Goal: Task Accomplishment & Management: Manage account settings

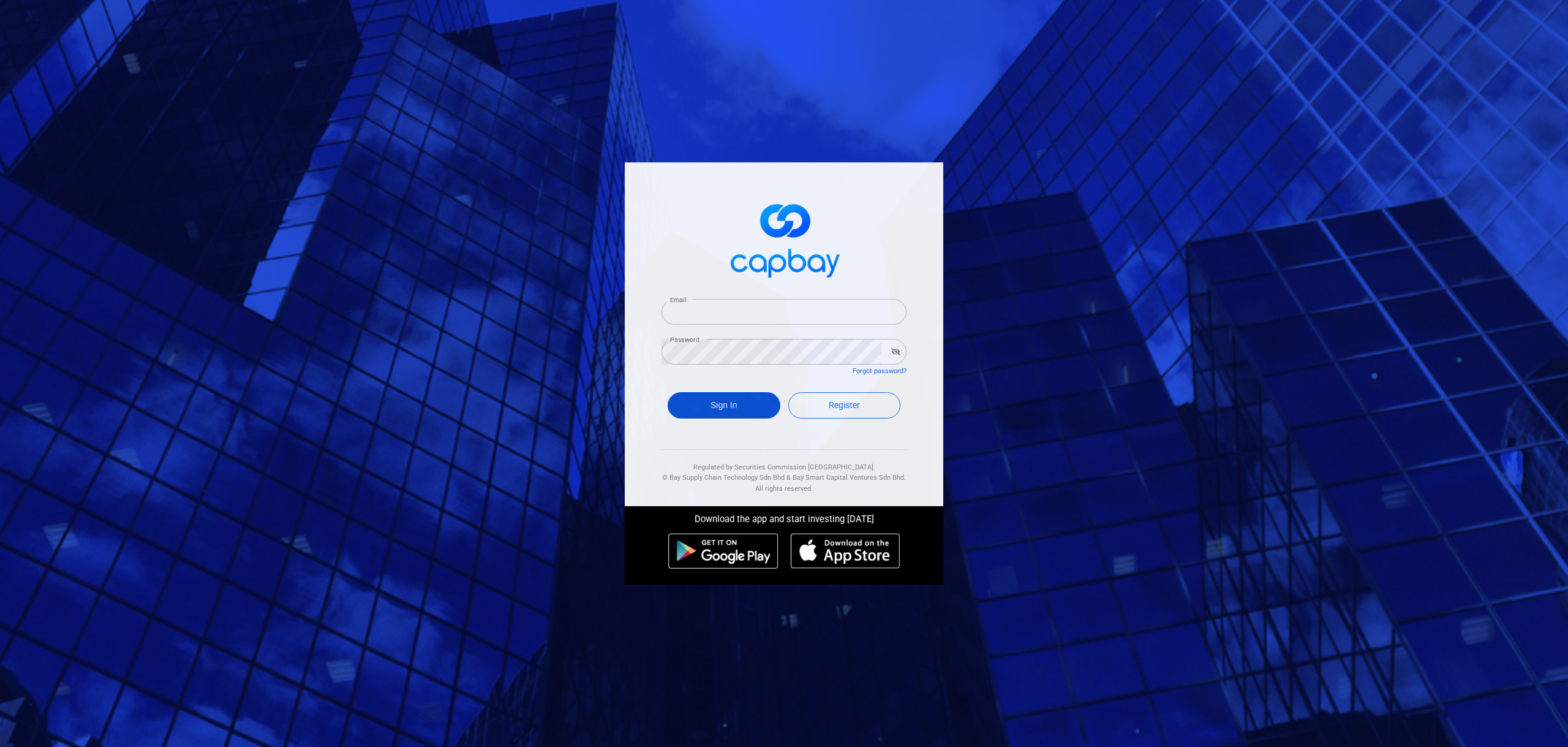
type input "[EMAIL_ADDRESS][DOMAIN_NAME]"
click at [727, 410] on button "Sign In" at bounding box center [724, 405] width 113 height 27
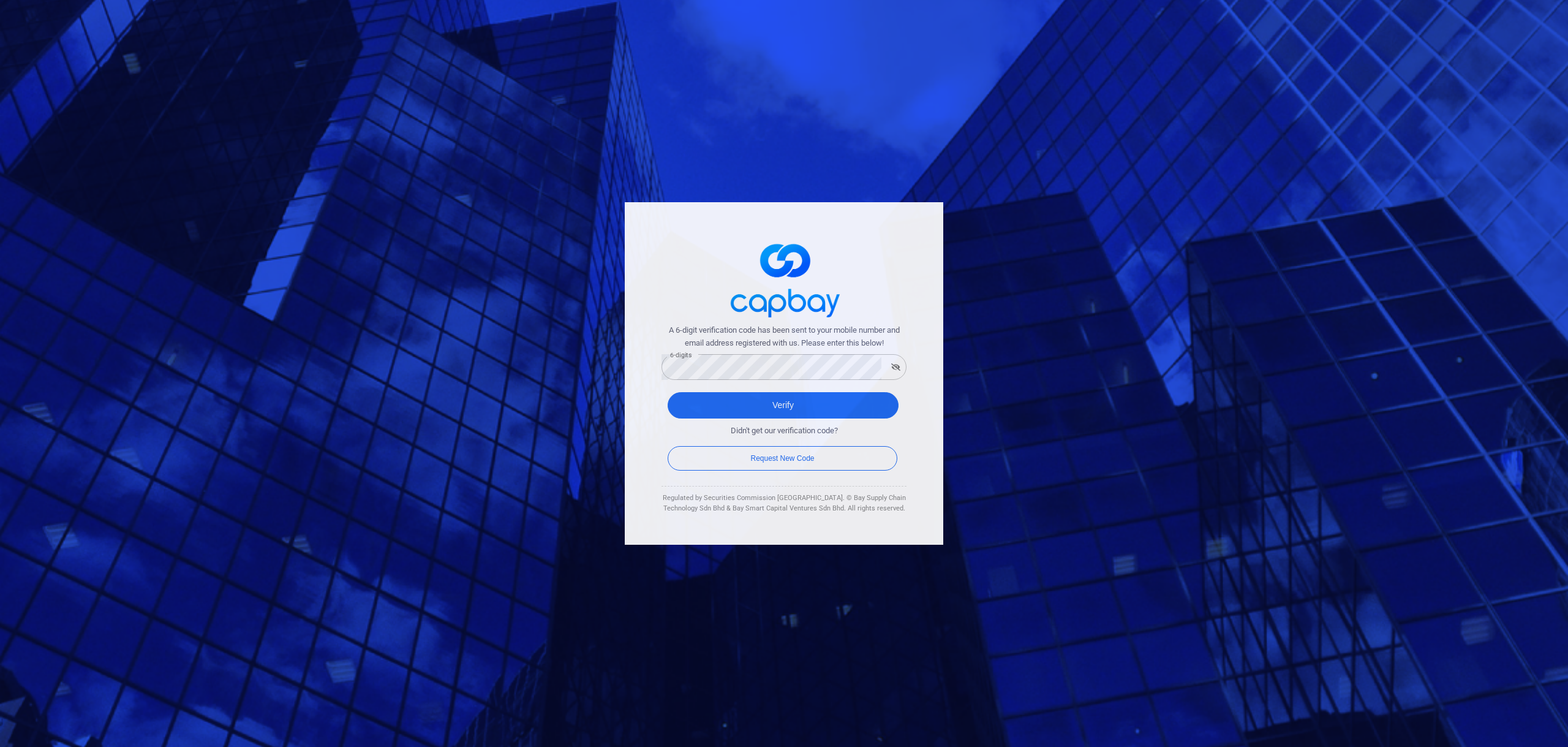
click at [589, 465] on div "A 6-digit verification code has been sent to your mobile number and email addre…" at bounding box center [784, 374] width 1568 height 747
click at [744, 417] on button "Verify" at bounding box center [783, 405] width 231 height 27
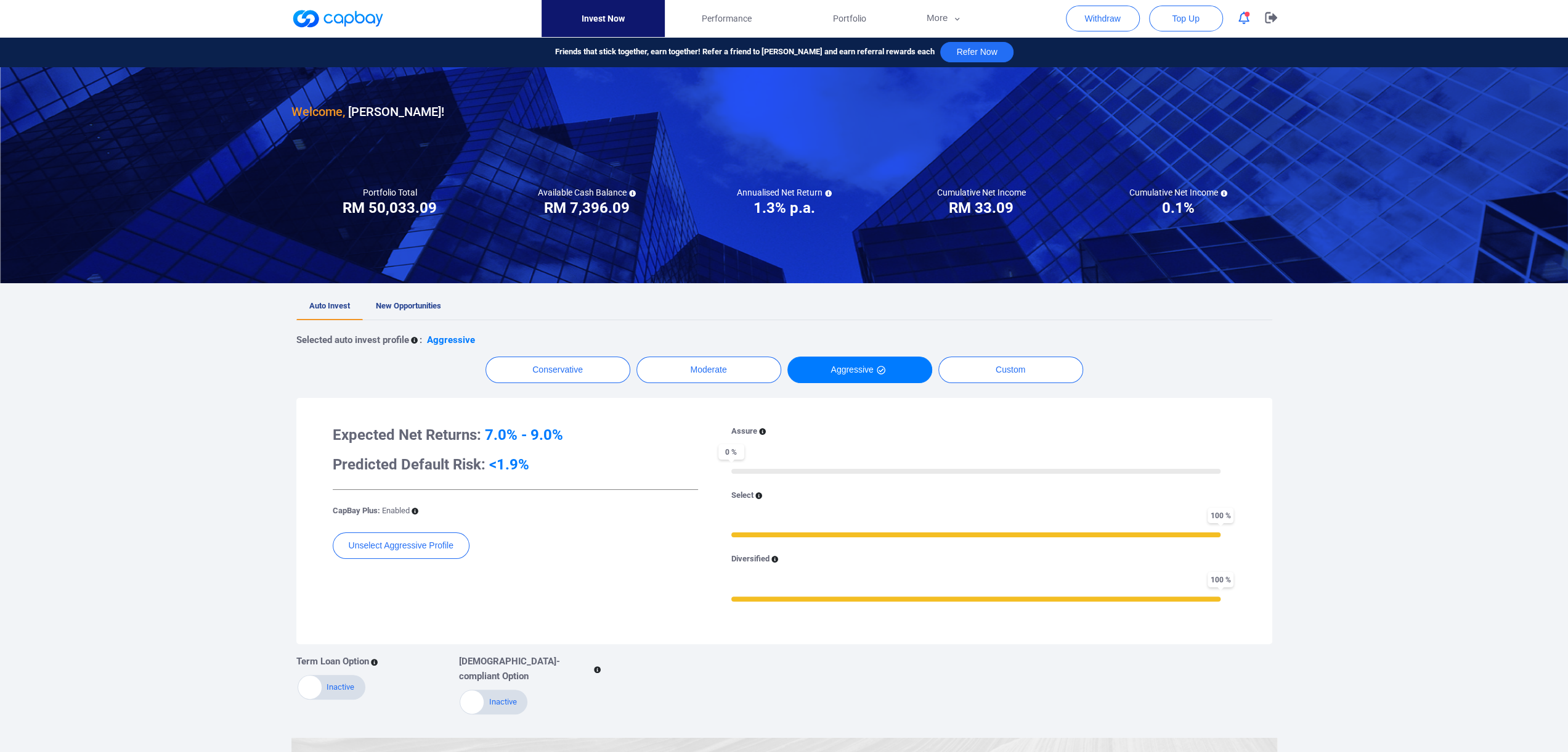
click at [990, 208] on h3 "RM 33.09" at bounding box center [981, 208] width 65 height 19
click at [738, 19] on span "Performance" at bounding box center [726, 18] width 50 height 14
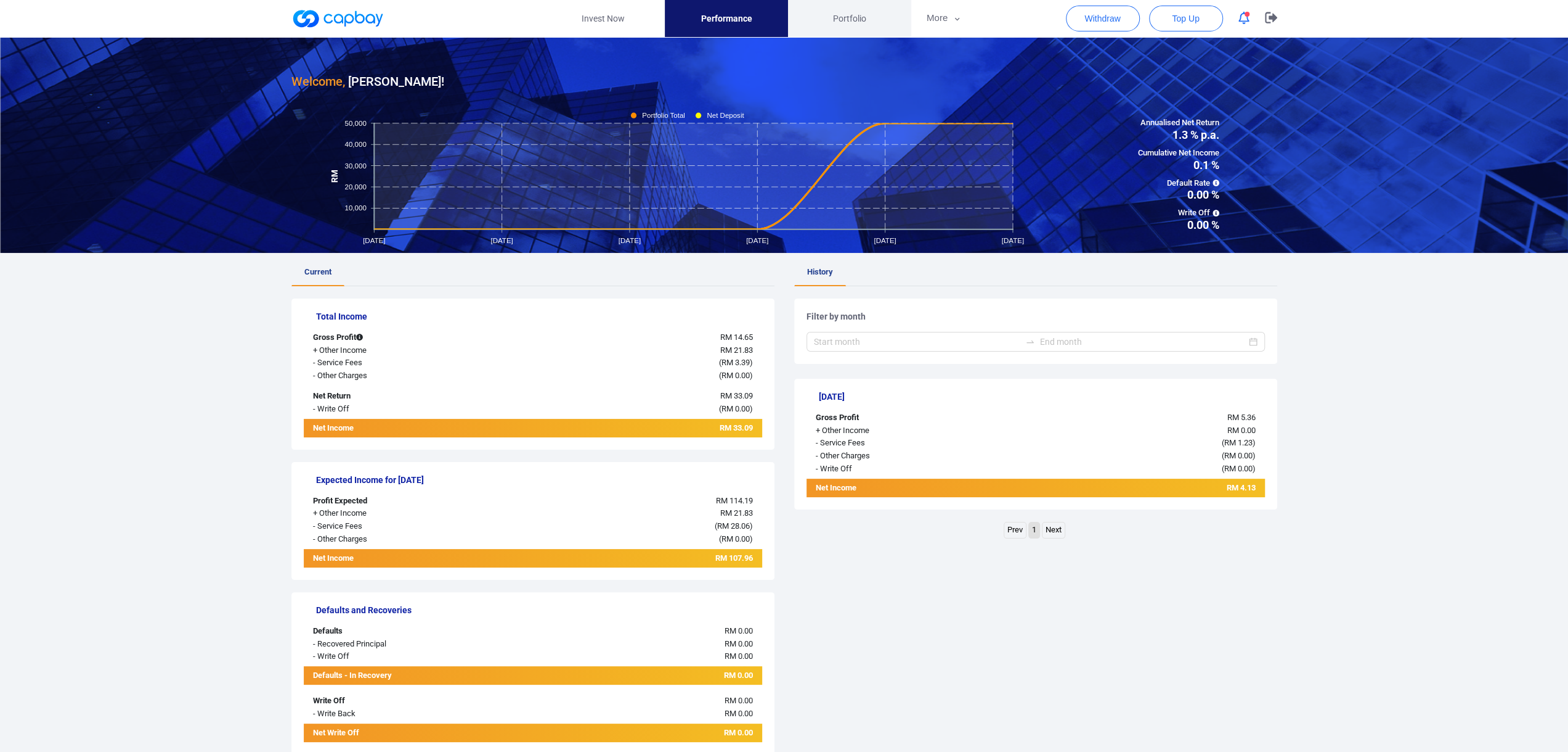
click at [851, 18] on span "Portfolio" at bounding box center [850, 18] width 33 height 14
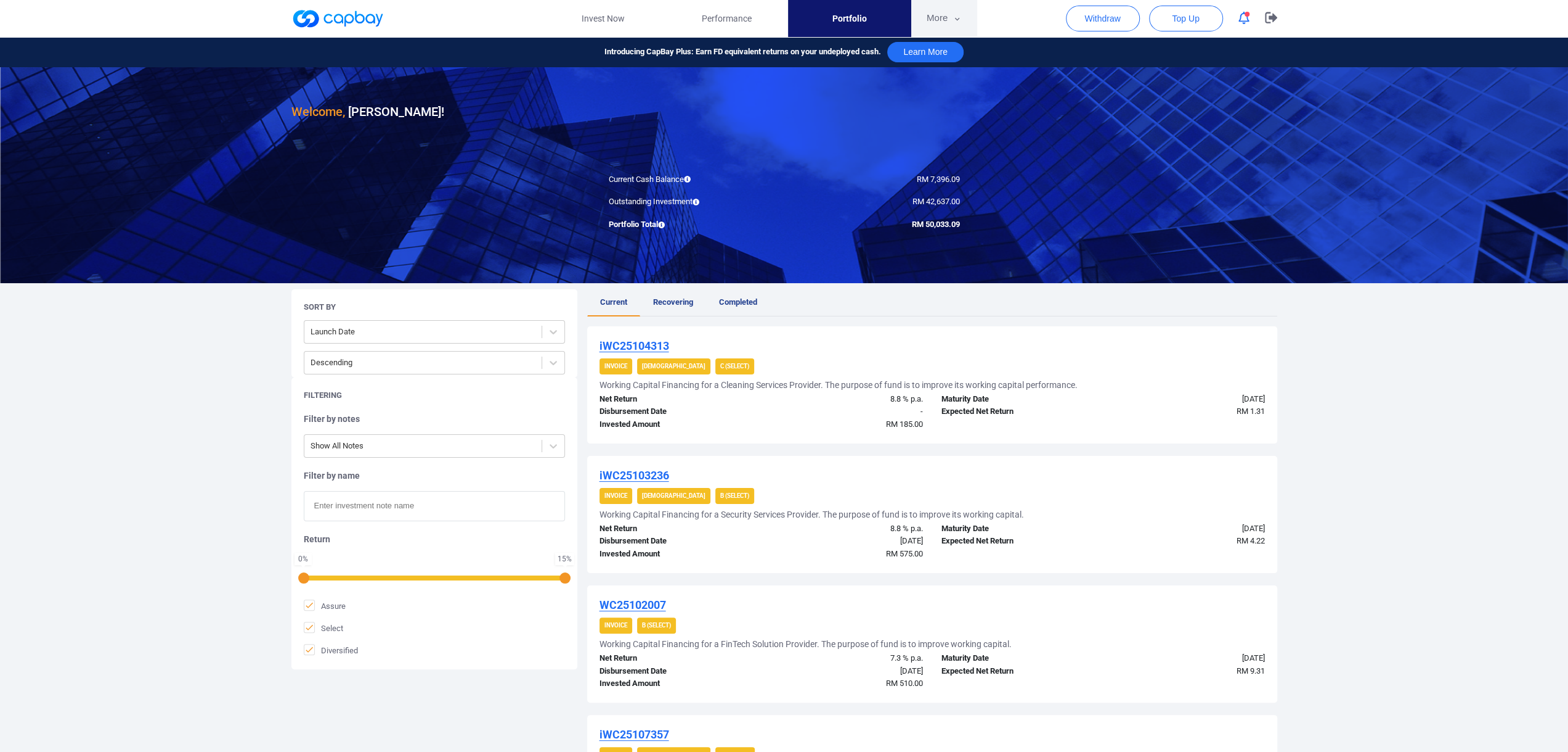
click at [940, 20] on button "More" at bounding box center [944, 19] width 66 height 37
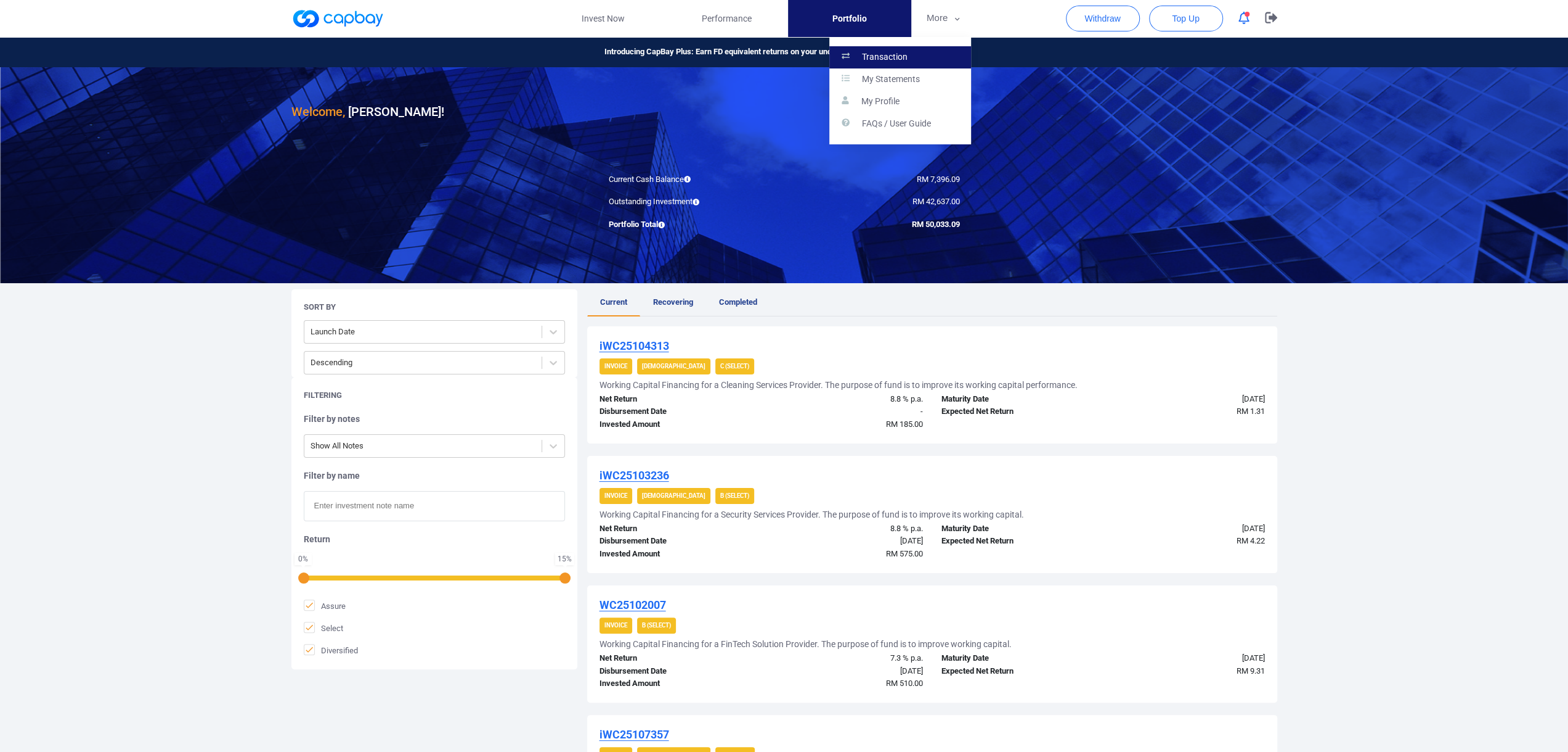
click at [905, 61] on p "Transaction" at bounding box center [885, 58] width 45 height 11
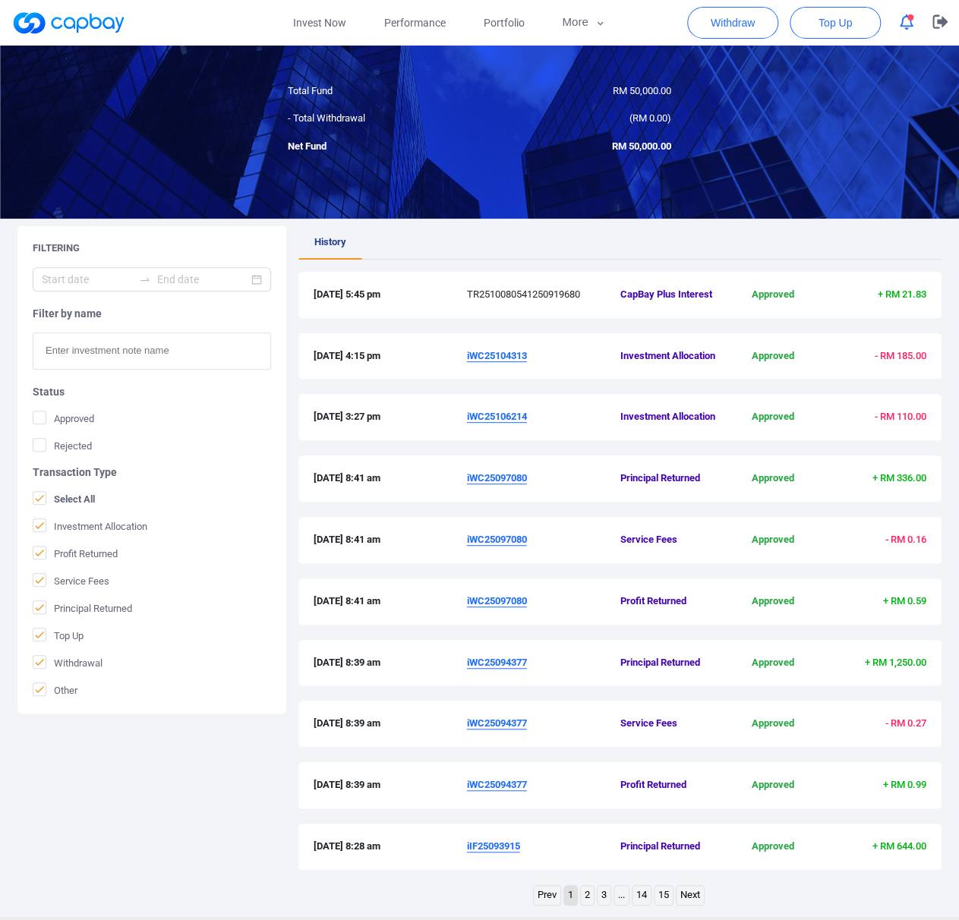
scroll to position [150, 0]
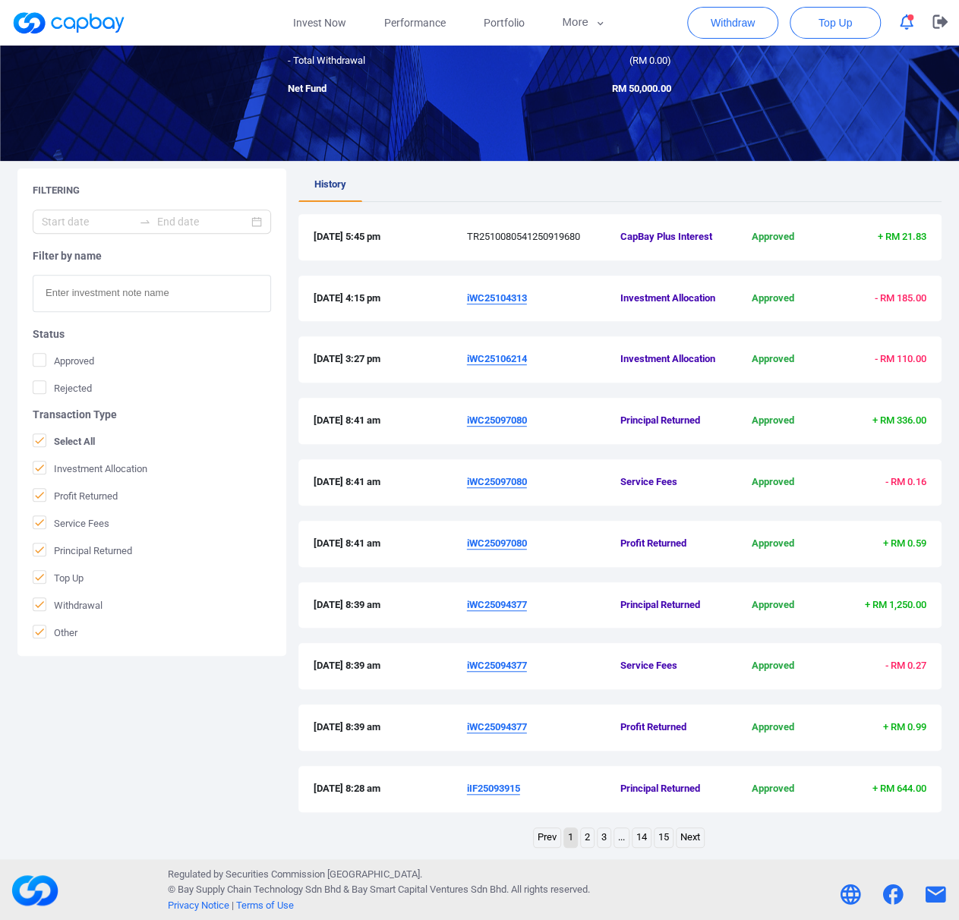
click at [590, 837] on link "2" at bounding box center [587, 837] width 13 height 19
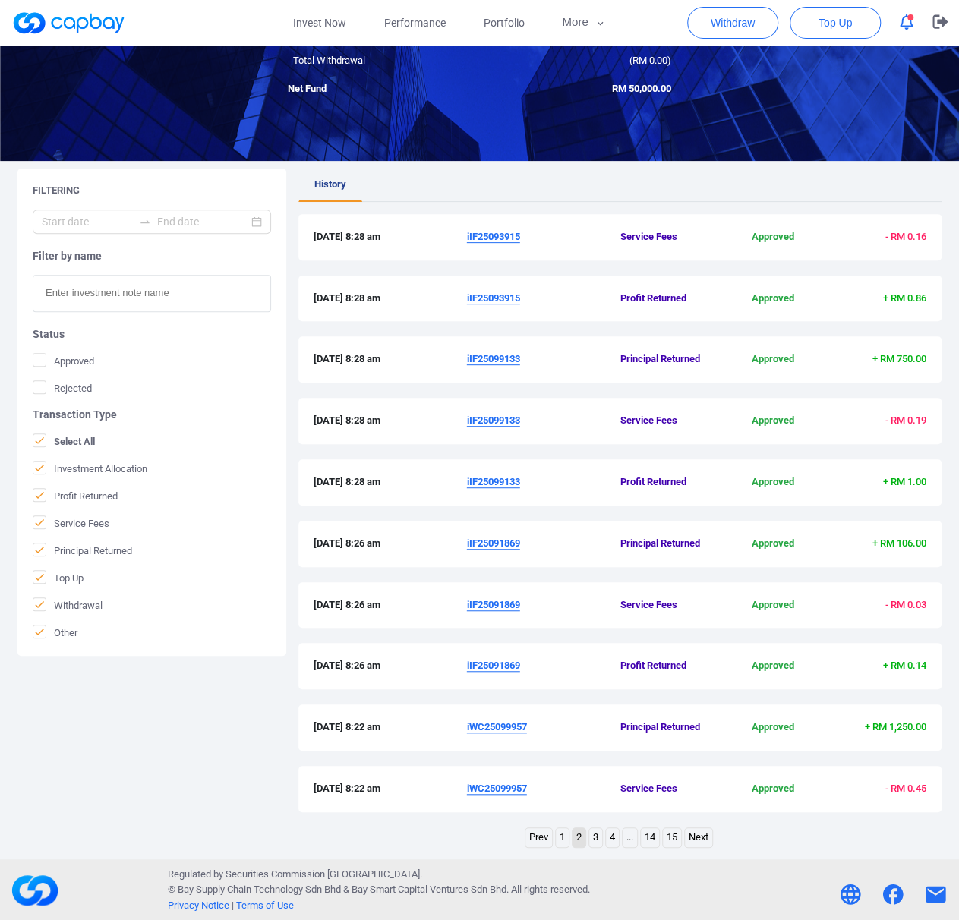
click at [594, 834] on link "3" at bounding box center [595, 837] width 13 height 19
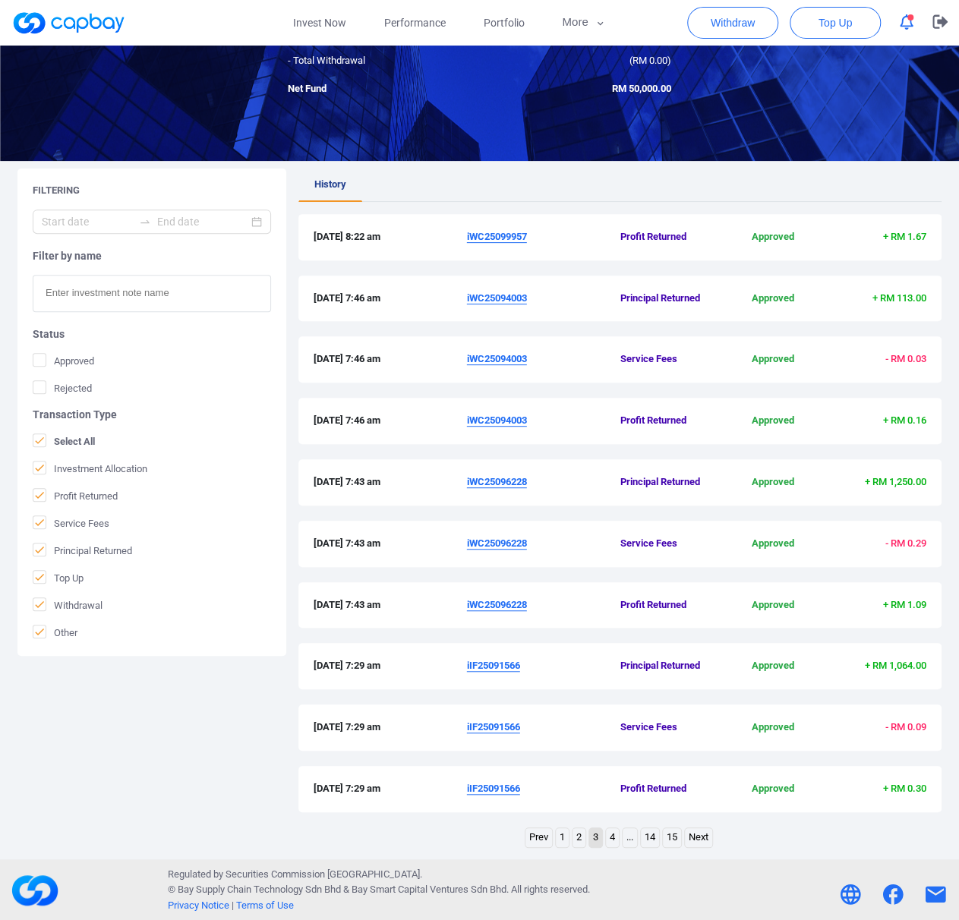
click at [612, 831] on link "4" at bounding box center [612, 837] width 13 height 19
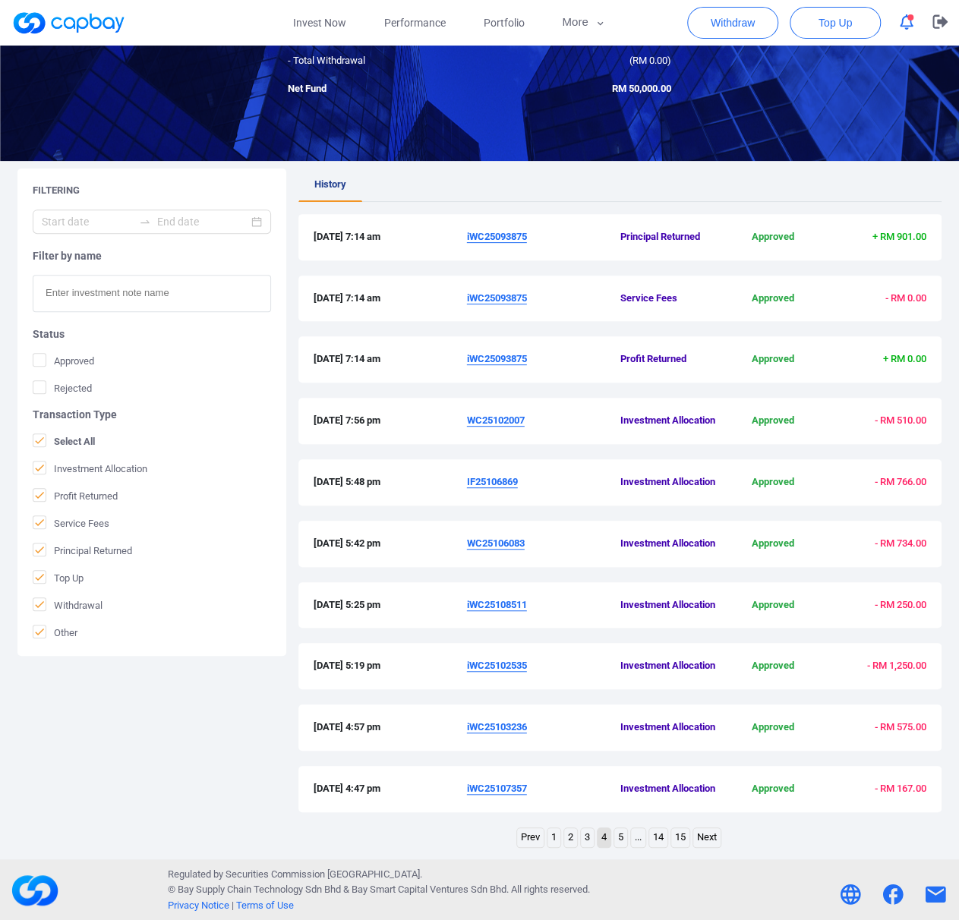
click at [617, 836] on link "5" at bounding box center [620, 837] width 13 height 19
click at [595, 832] on link "4" at bounding box center [595, 837] width 13 height 19
click at [587, 831] on link "3" at bounding box center [587, 837] width 13 height 19
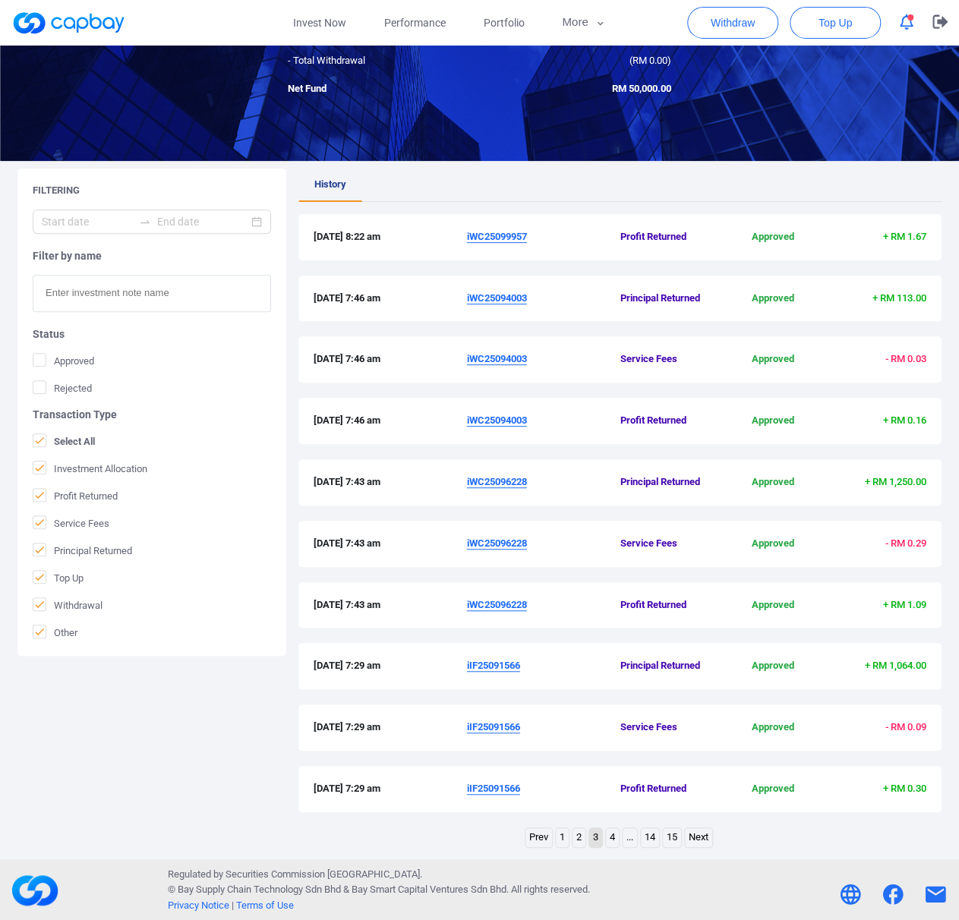
click at [577, 834] on link "2" at bounding box center [578, 837] width 13 height 19
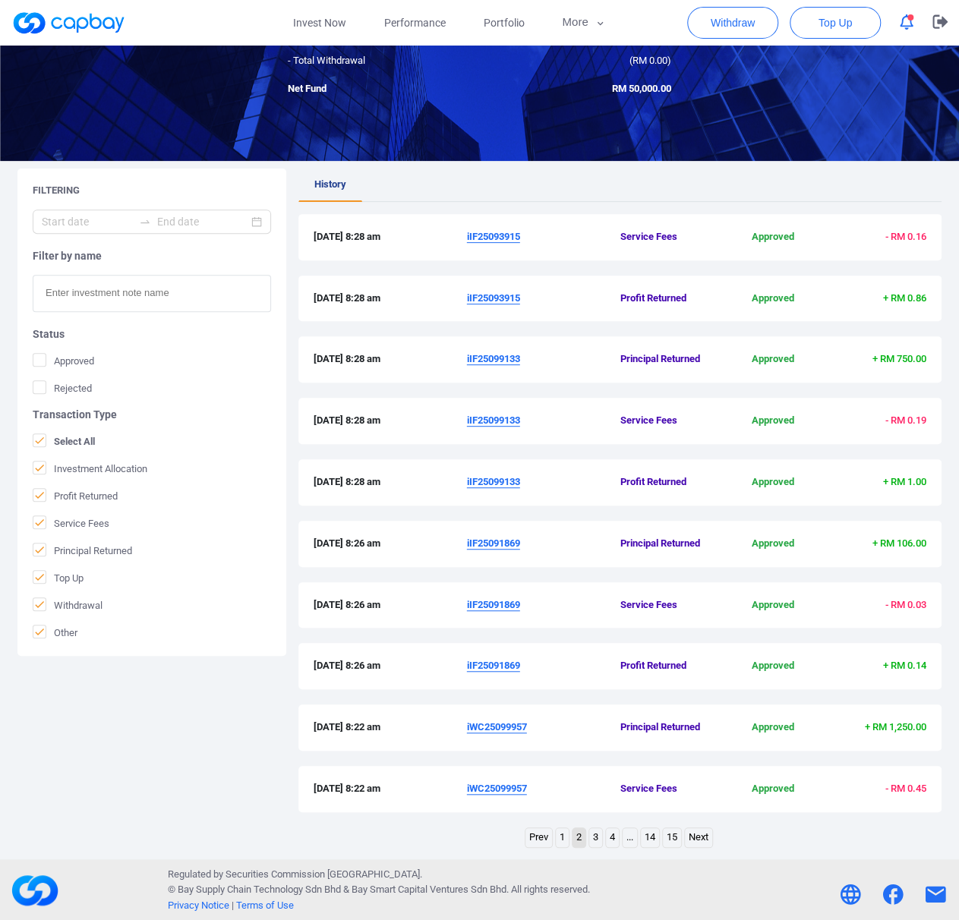
click at [565, 834] on link "1" at bounding box center [562, 837] width 13 height 19
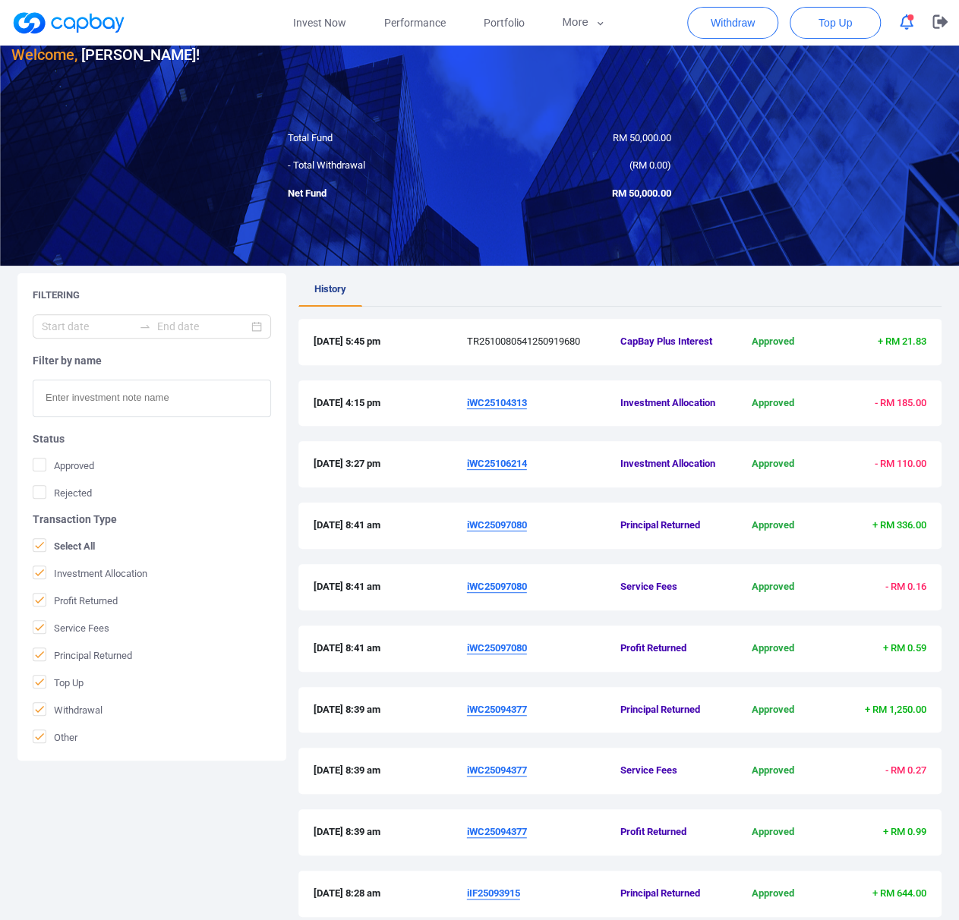
scroll to position [24, 0]
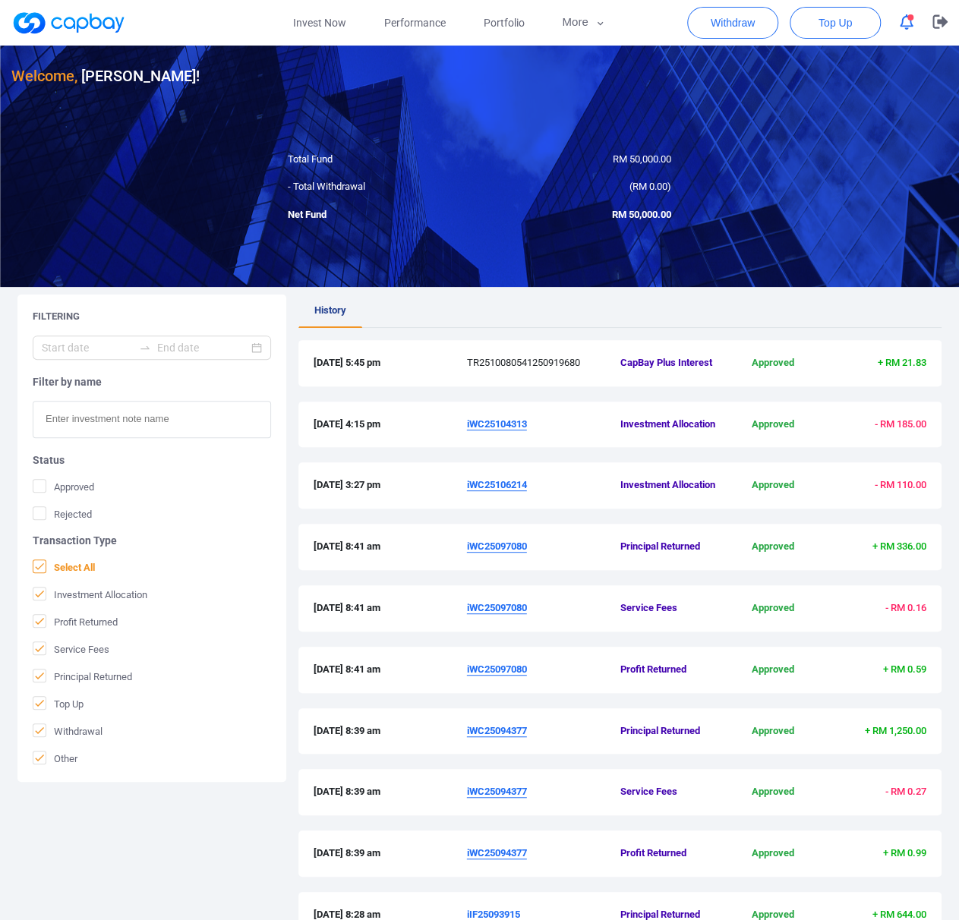
click at [44, 563] on icon at bounding box center [39, 566] width 12 height 12
click at [0, 0] on input "Select All" at bounding box center [0, 0] width 0 height 0
click at [39, 622] on icon at bounding box center [39, 620] width 9 height 7
click at [0, 0] on input "Profit Returned" at bounding box center [0, 0] width 0 height 0
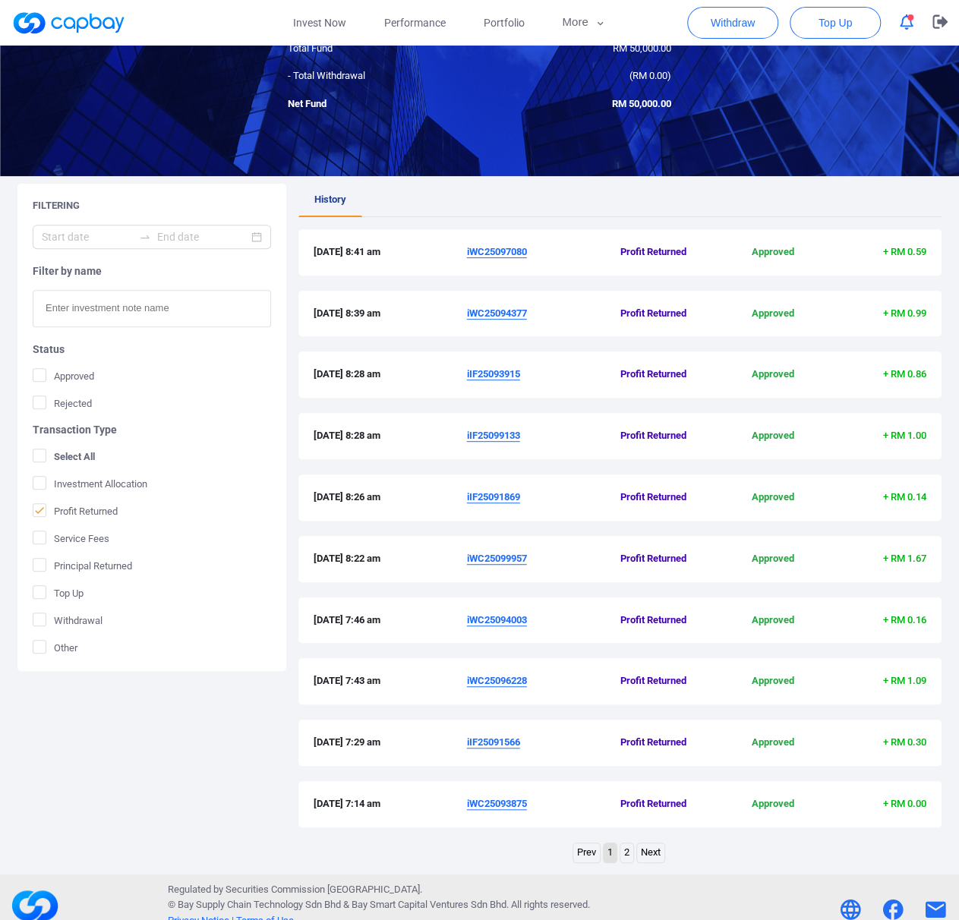
scroll to position [137, 0]
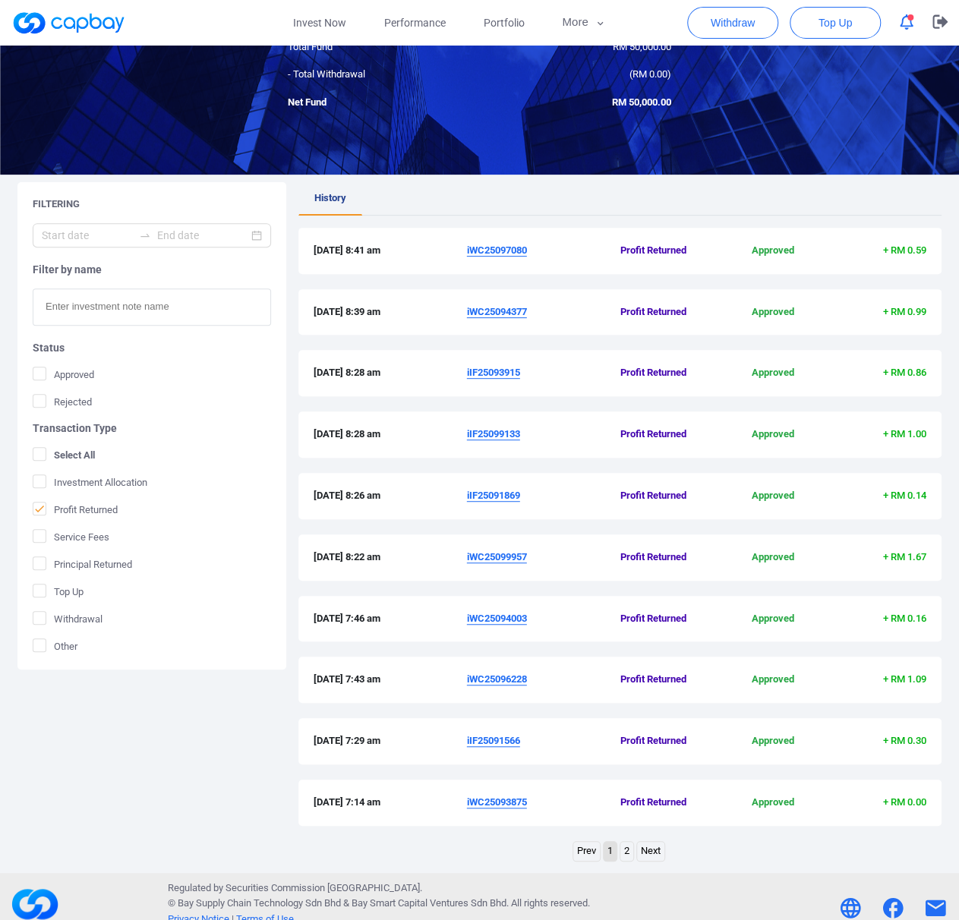
click at [629, 847] on link "2" at bounding box center [626, 851] width 13 height 19
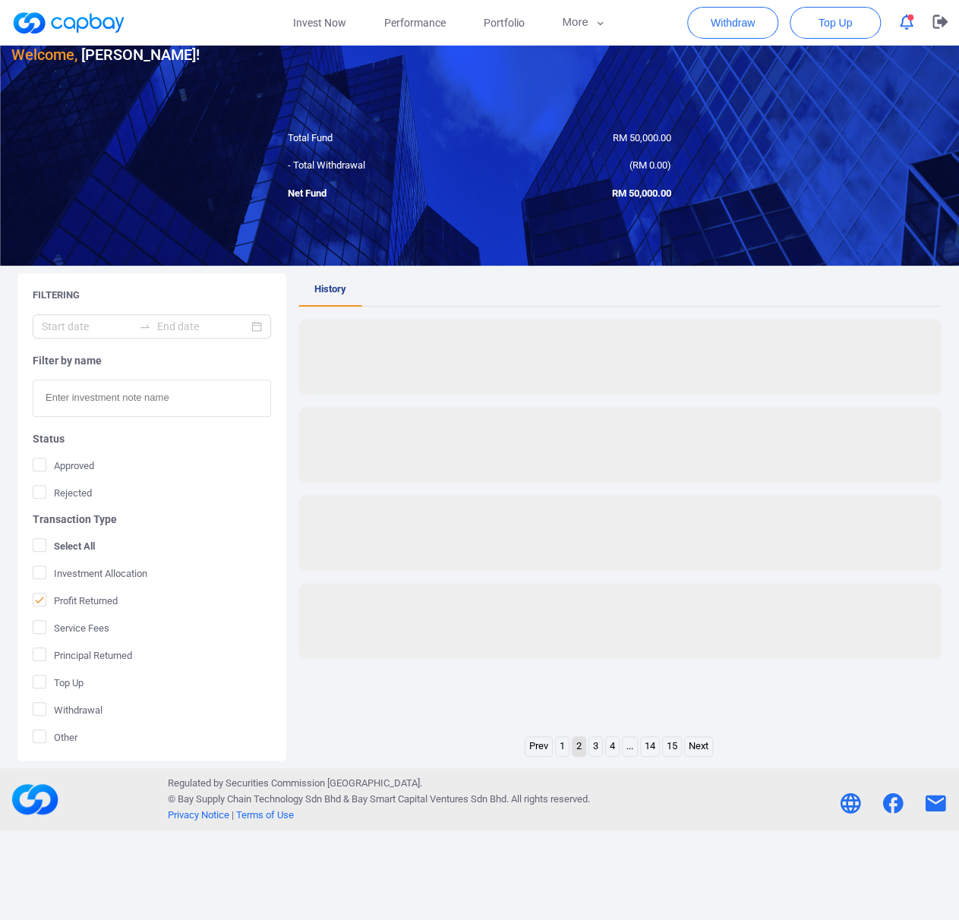
scroll to position [46, 0]
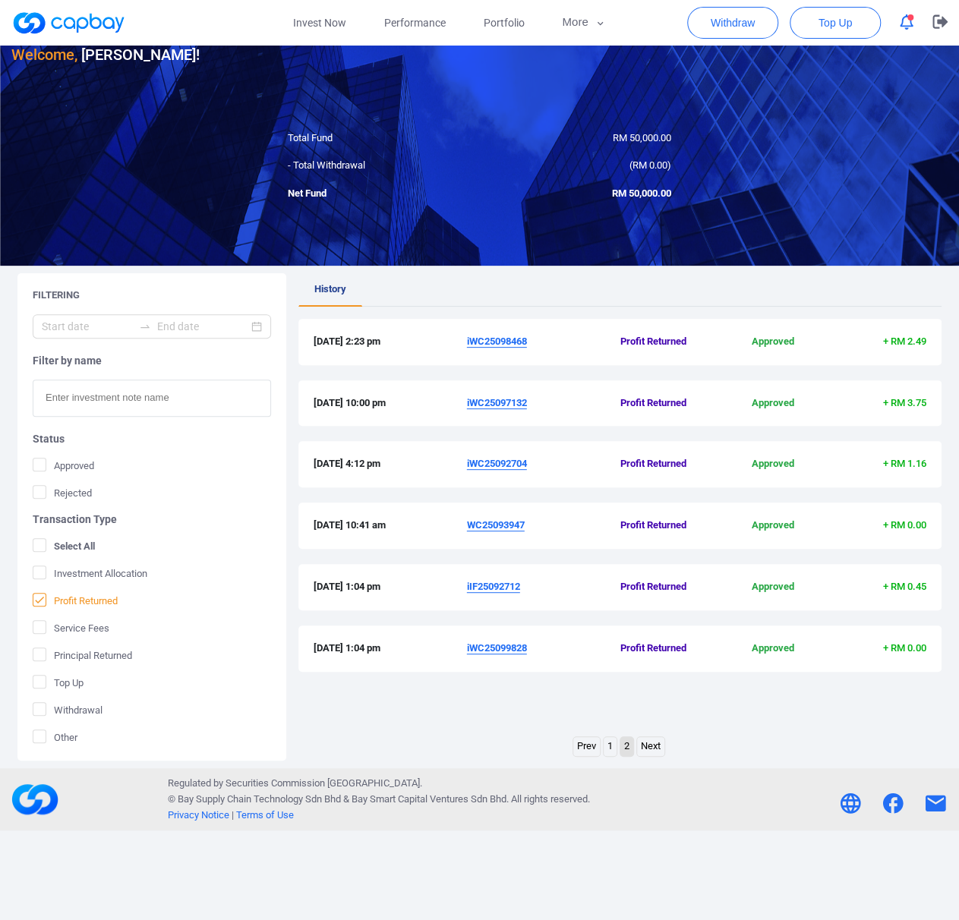
click at [43, 599] on icon at bounding box center [39, 600] width 12 height 12
click at [0, 0] on input "Profit Returned" at bounding box center [0, 0] width 0 height 0
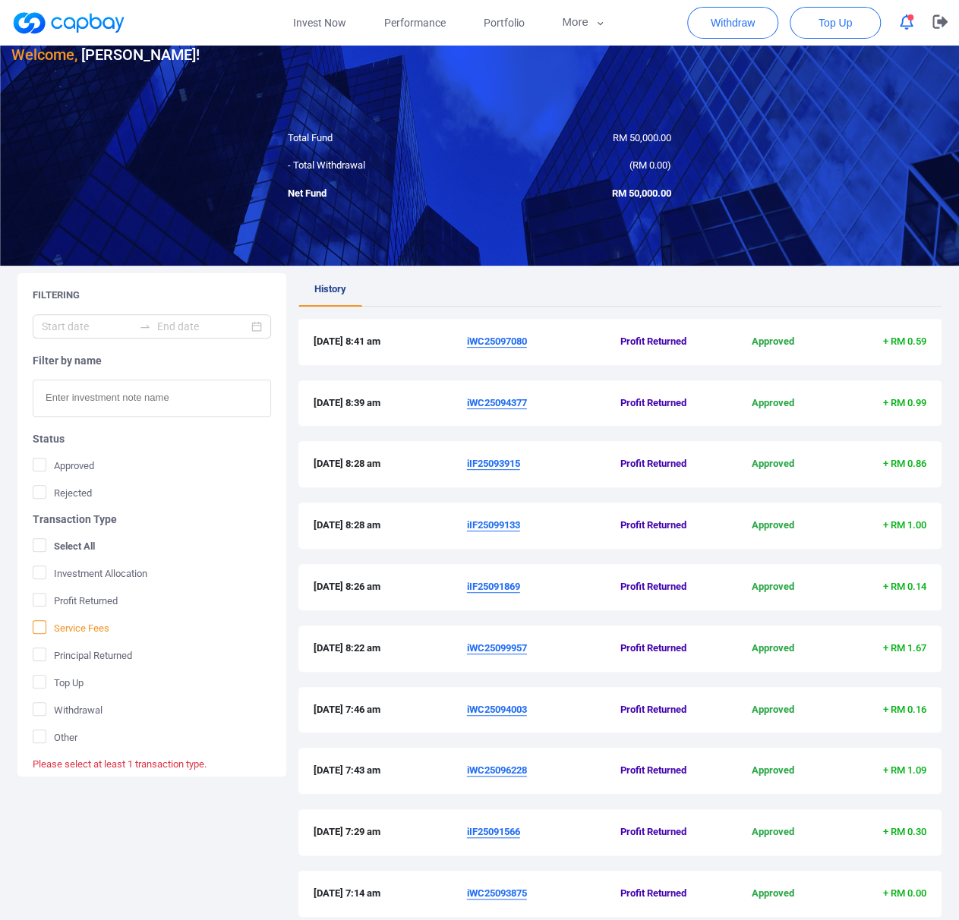
click at [44, 621] on icon at bounding box center [39, 627] width 12 height 12
click at [0, 0] on input "Service Fees" at bounding box center [0, 0] width 0 height 0
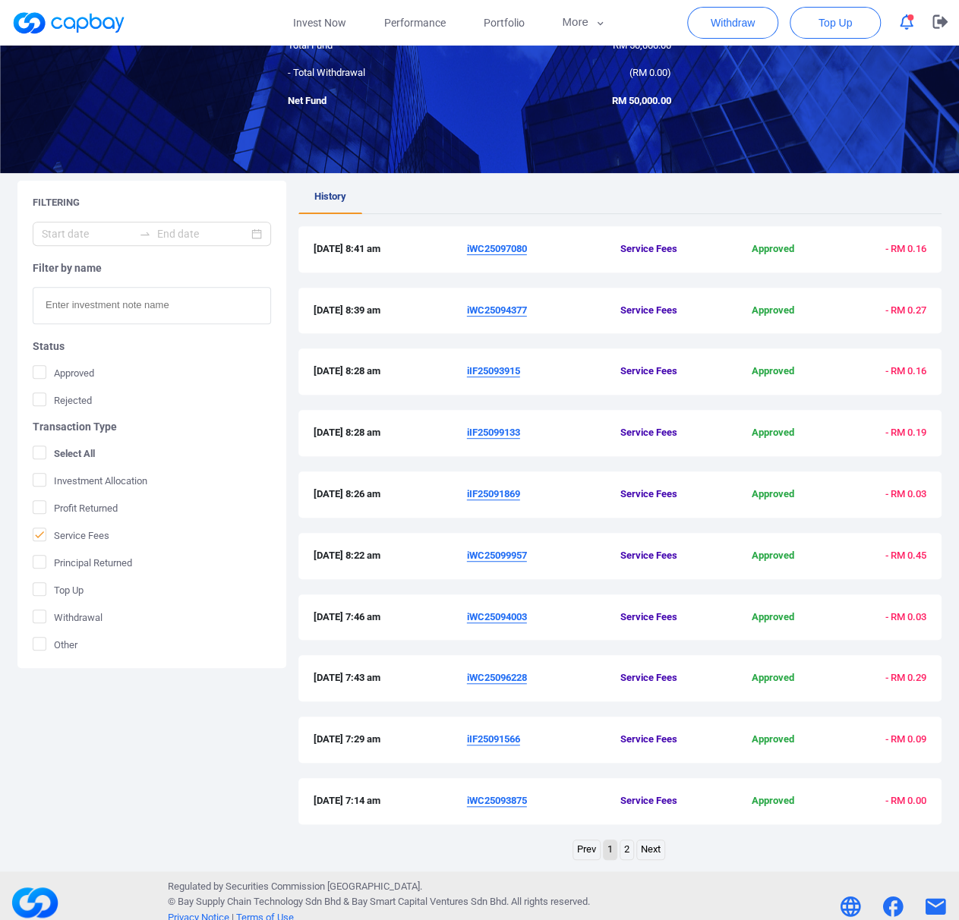
scroll to position [143, 0]
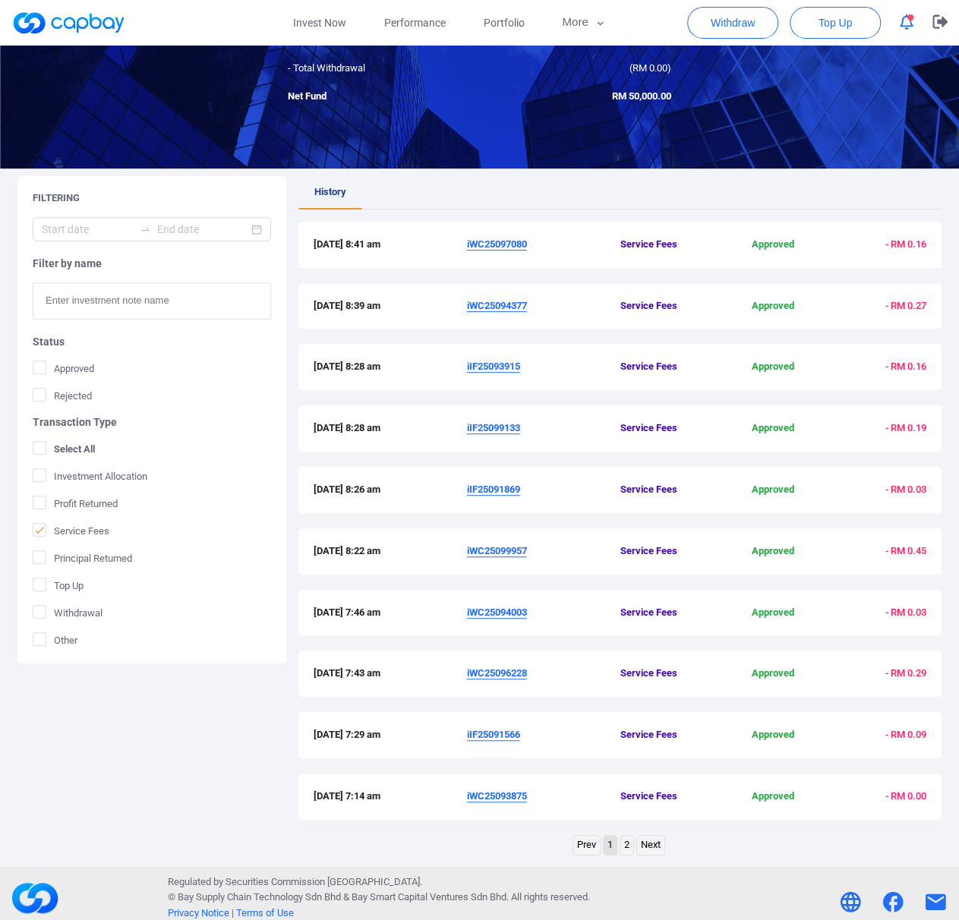
click at [632, 839] on link "2" at bounding box center [626, 845] width 13 height 19
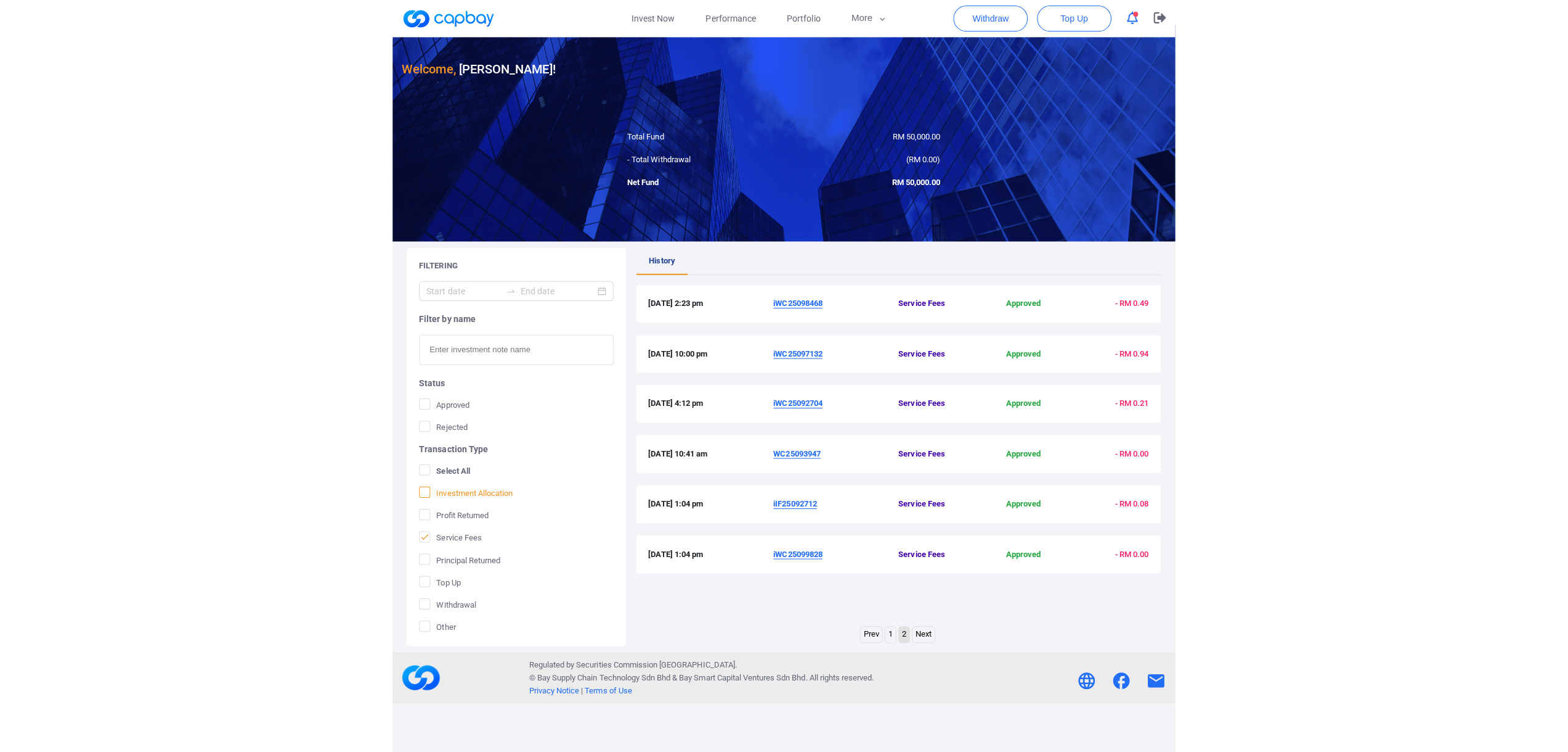
scroll to position [0, 0]
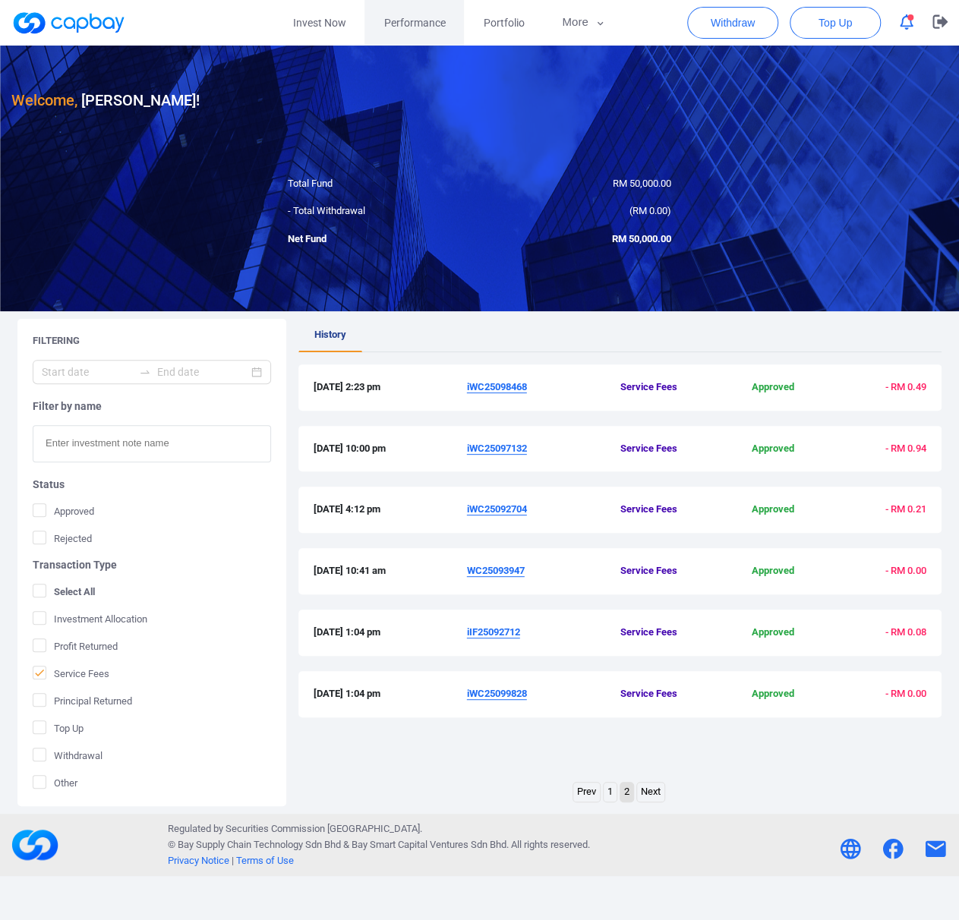
click at [412, 27] on span "Performance" at bounding box center [413, 22] width 61 height 17
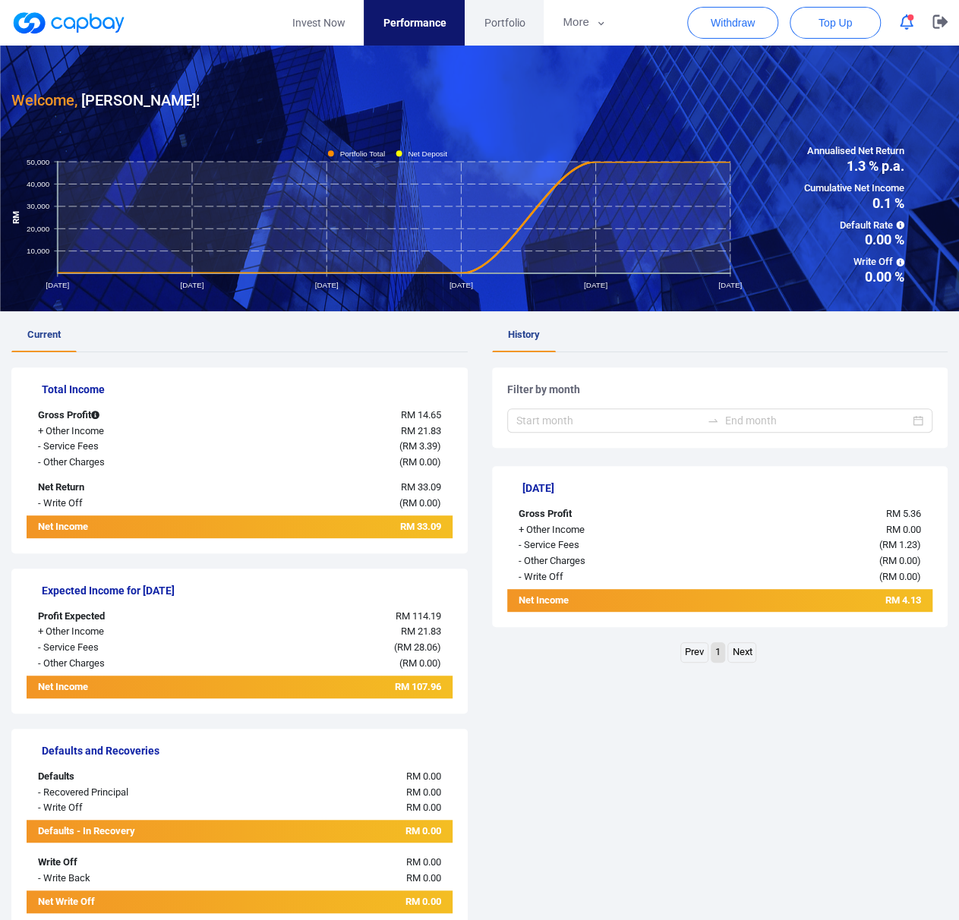
click at [509, 31] on link "Portfolio" at bounding box center [504, 23] width 79 height 46
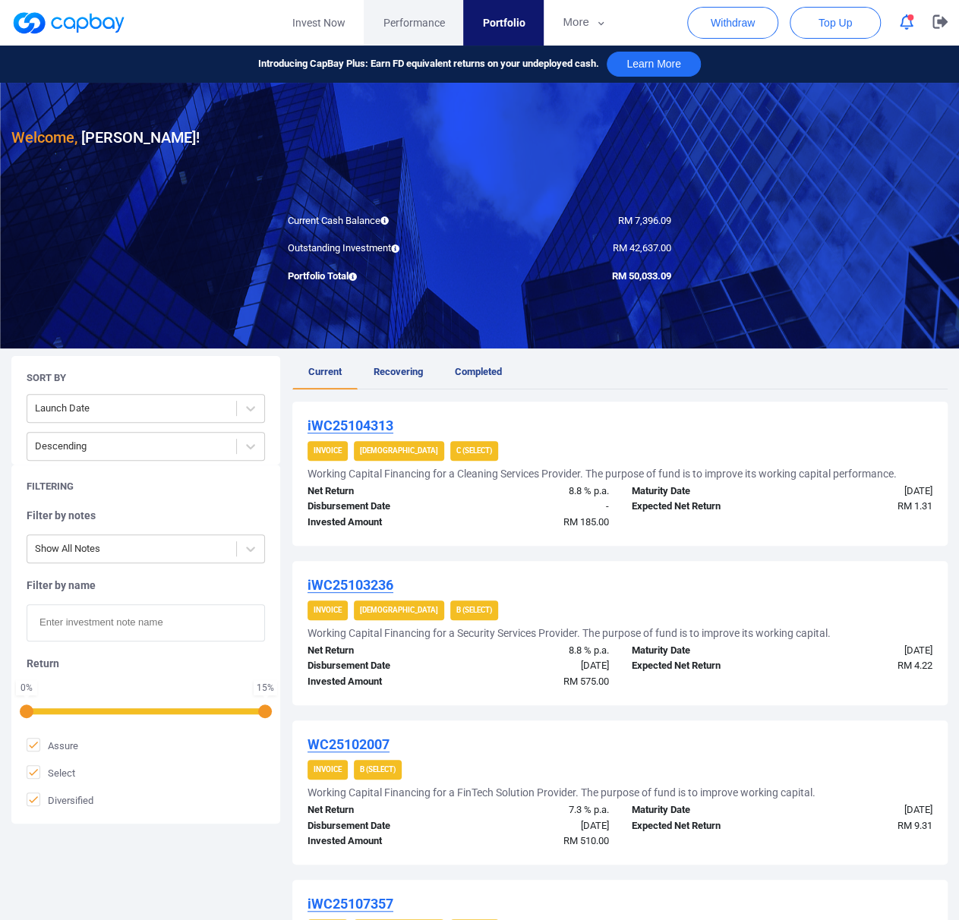
click at [407, 27] on span "Performance" at bounding box center [413, 22] width 61 height 17
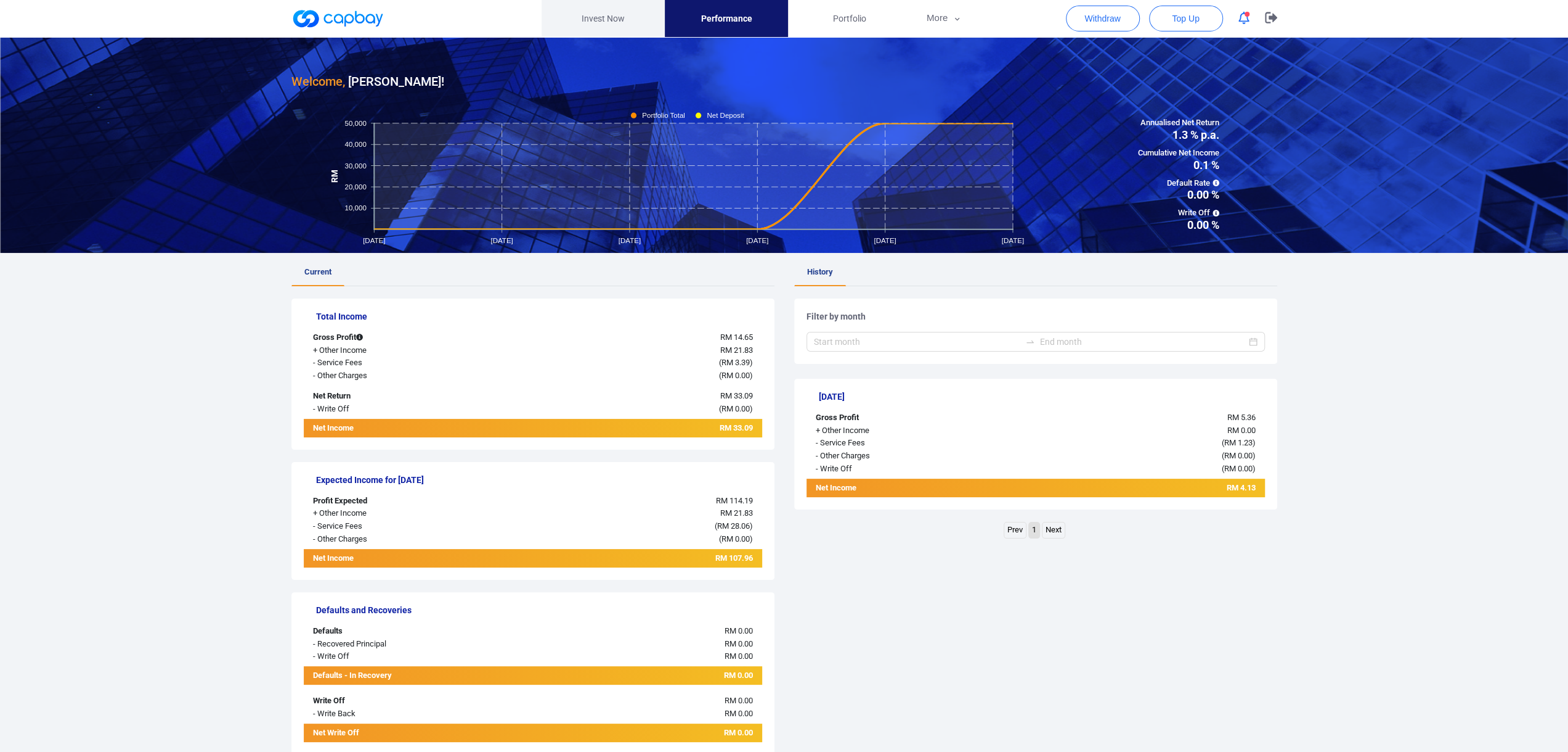
click at [610, 18] on link "Invest Now" at bounding box center [603, 19] width 123 height 37
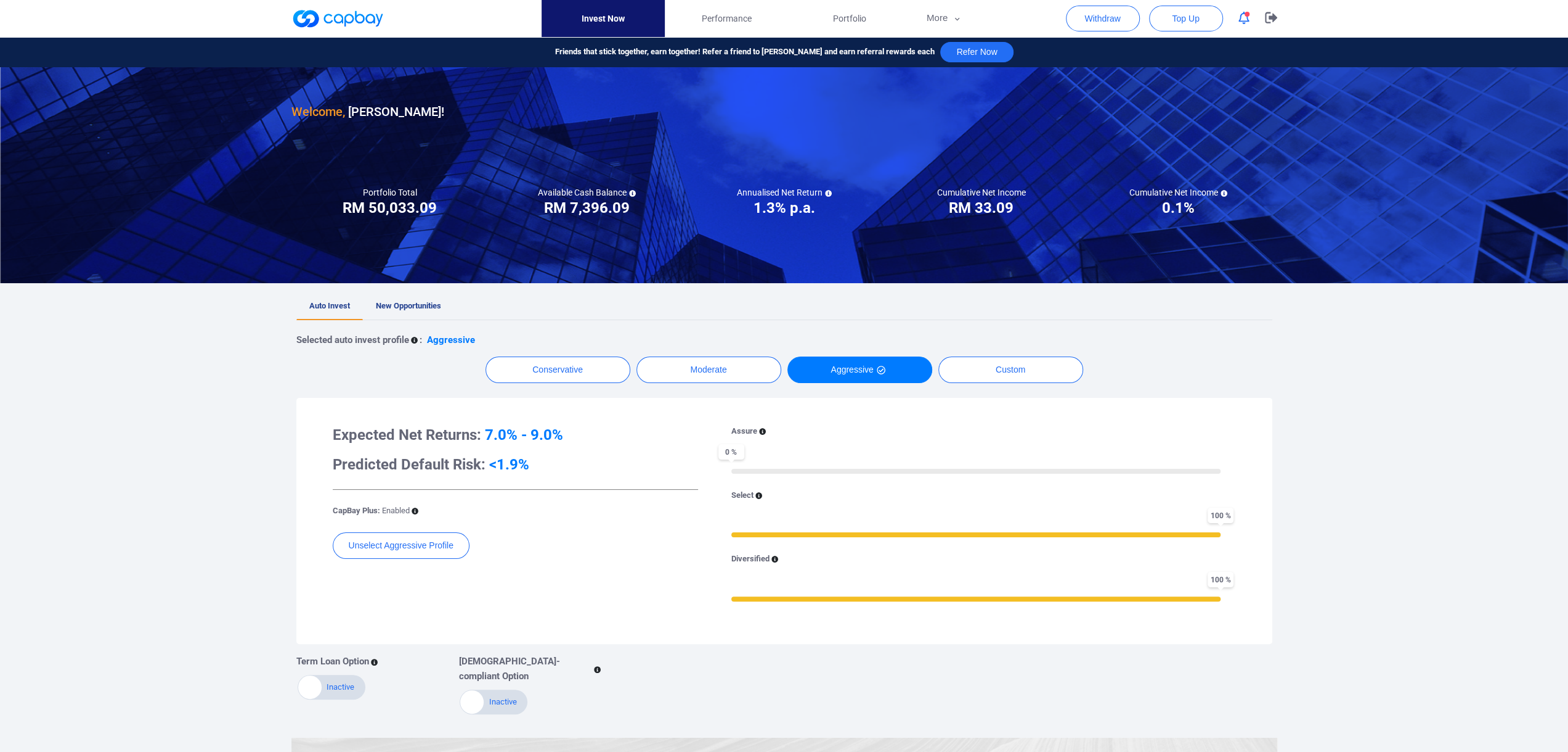
click at [360, 17] on link at bounding box center [338, 19] width 93 height 19
click at [1269, 18] on icon "button" at bounding box center [1271, 17] width 12 height 11
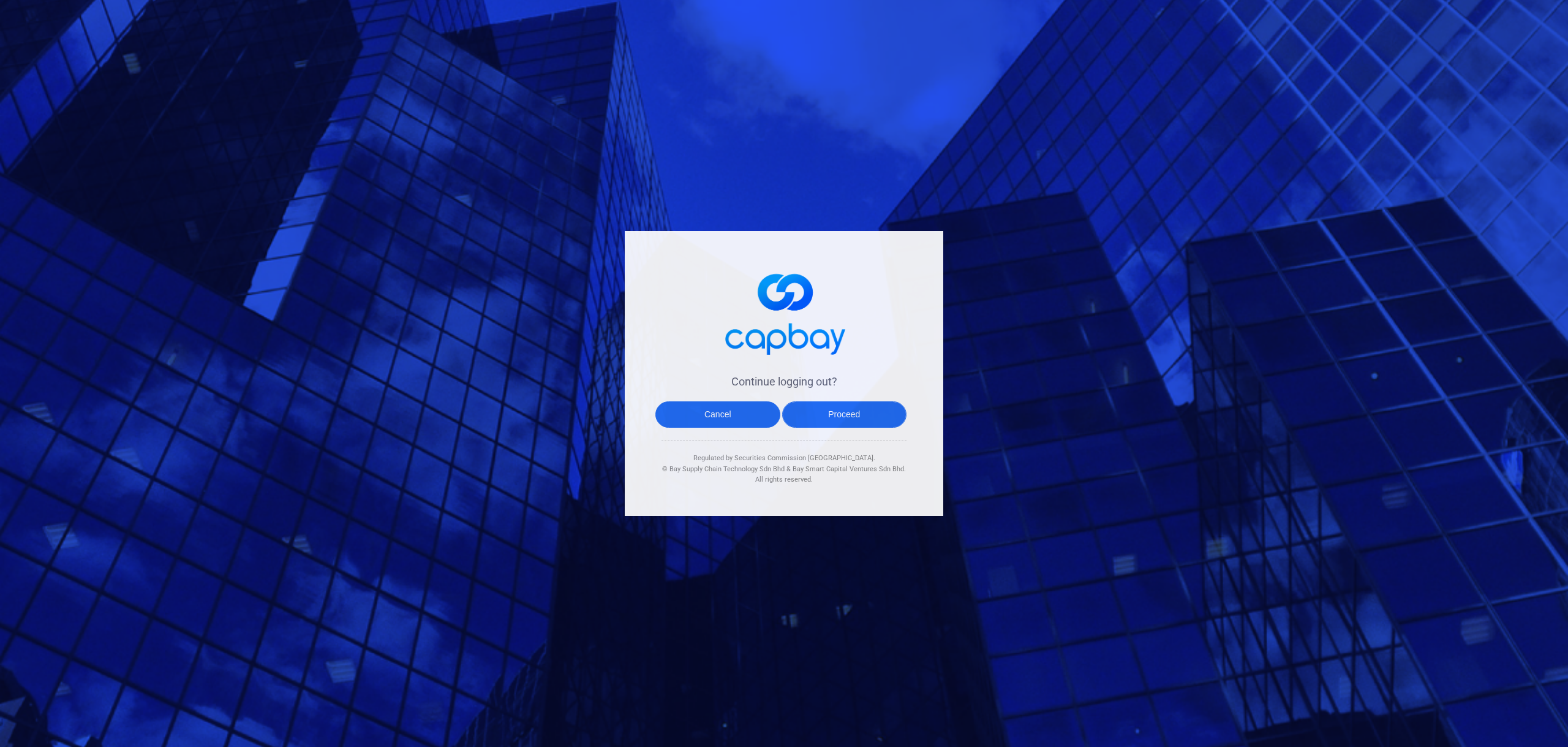
click at [848, 413] on button "Proceed" at bounding box center [844, 414] width 125 height 27
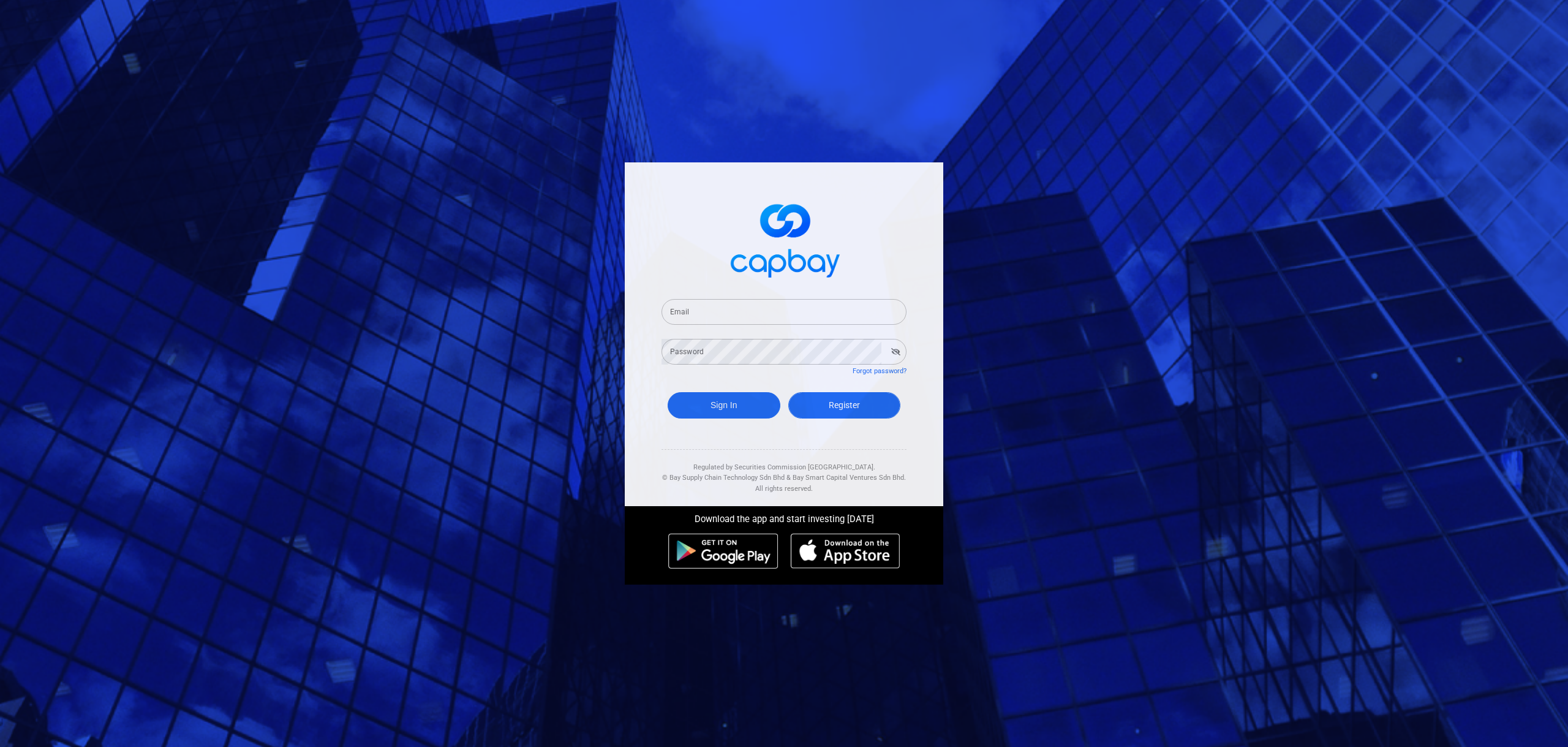
type input "[EMAIL_ADDRESS][DOMAIN_NAME]"
click at [721, 406] on button "Sign In" at bounding box center [724, 405] width 113 height 27
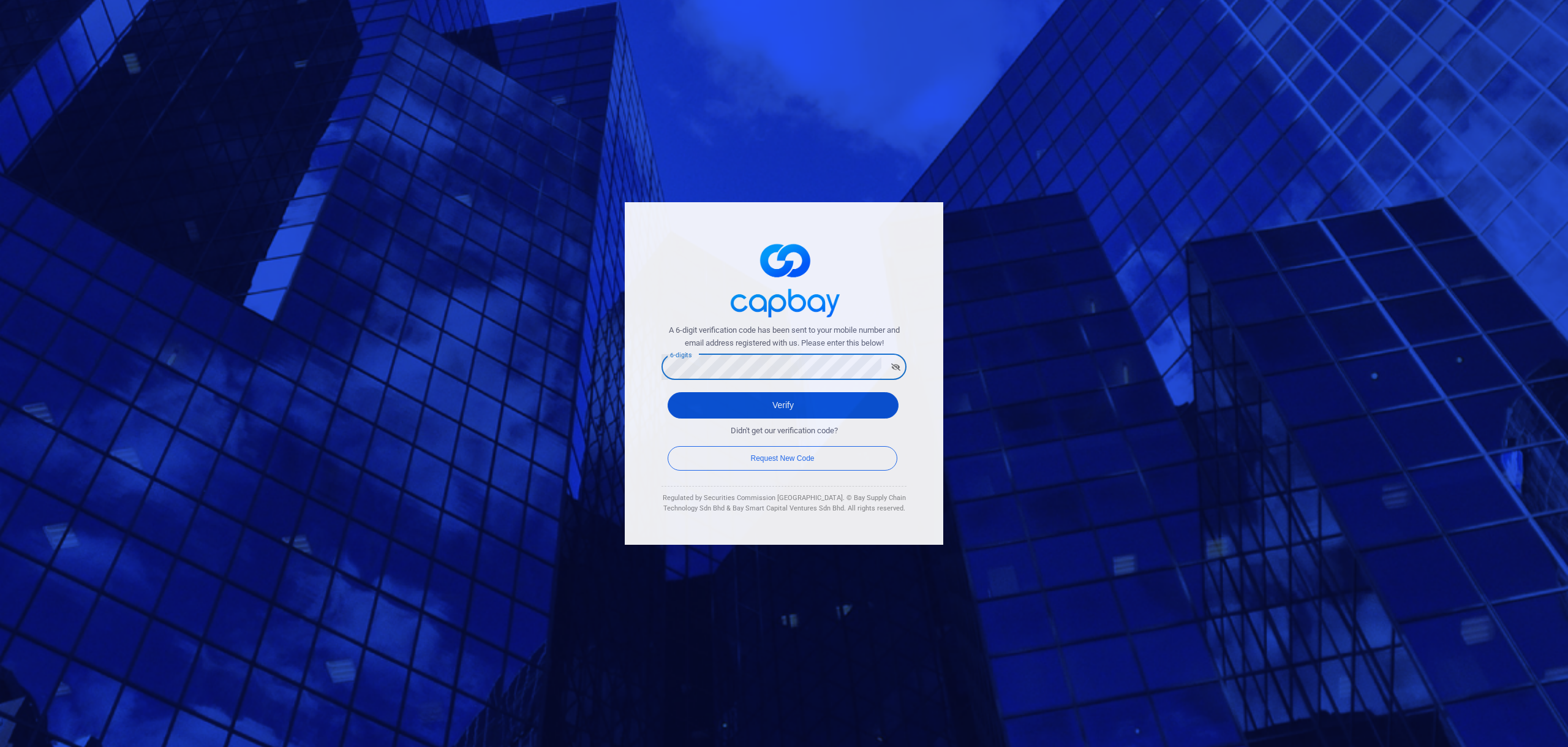
click at [695, 411] on button "Verify" at bounding box center [783, 405] width 231 height 27
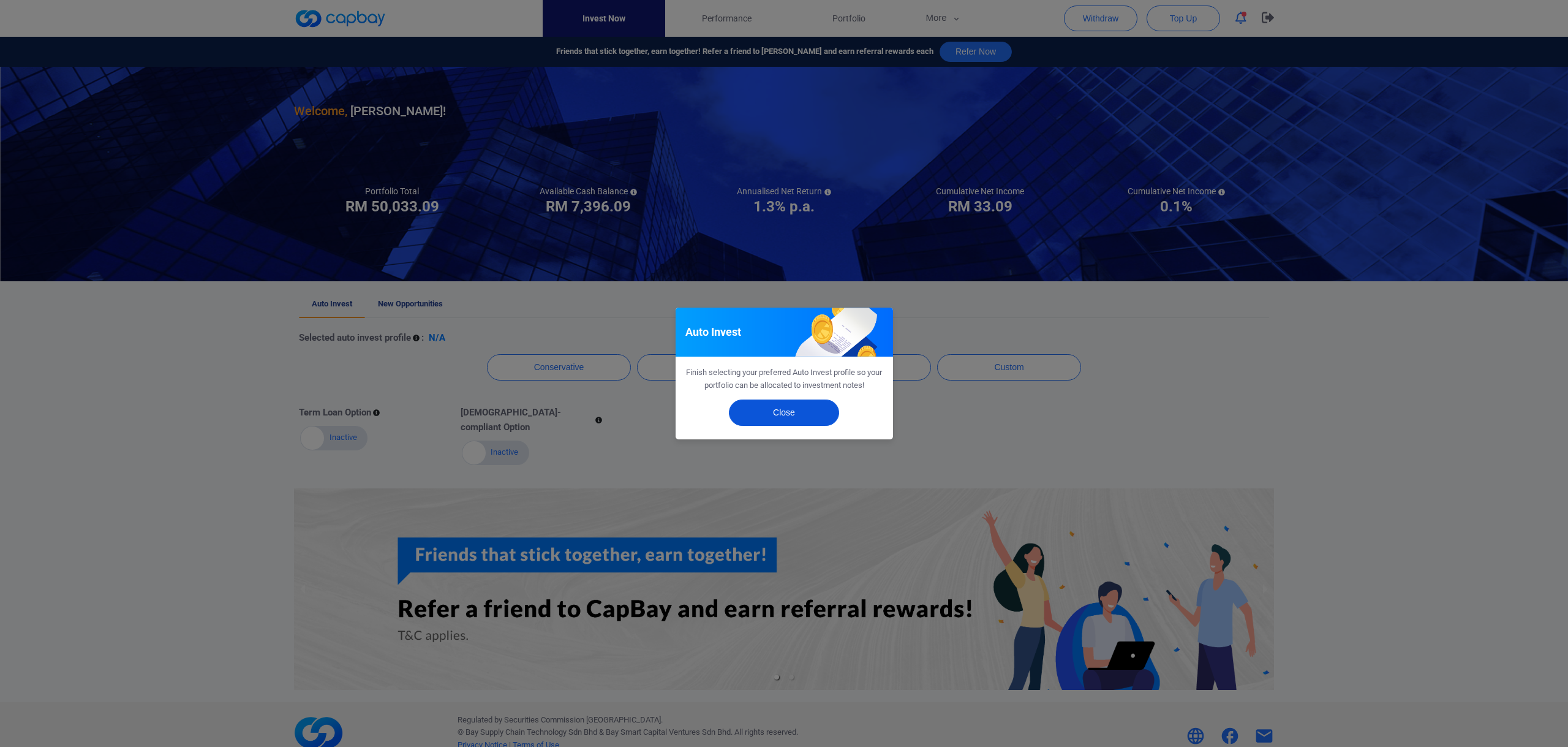
click at [787, 417] on button "Close" at bounding box center [784, 412] width 111 height 27
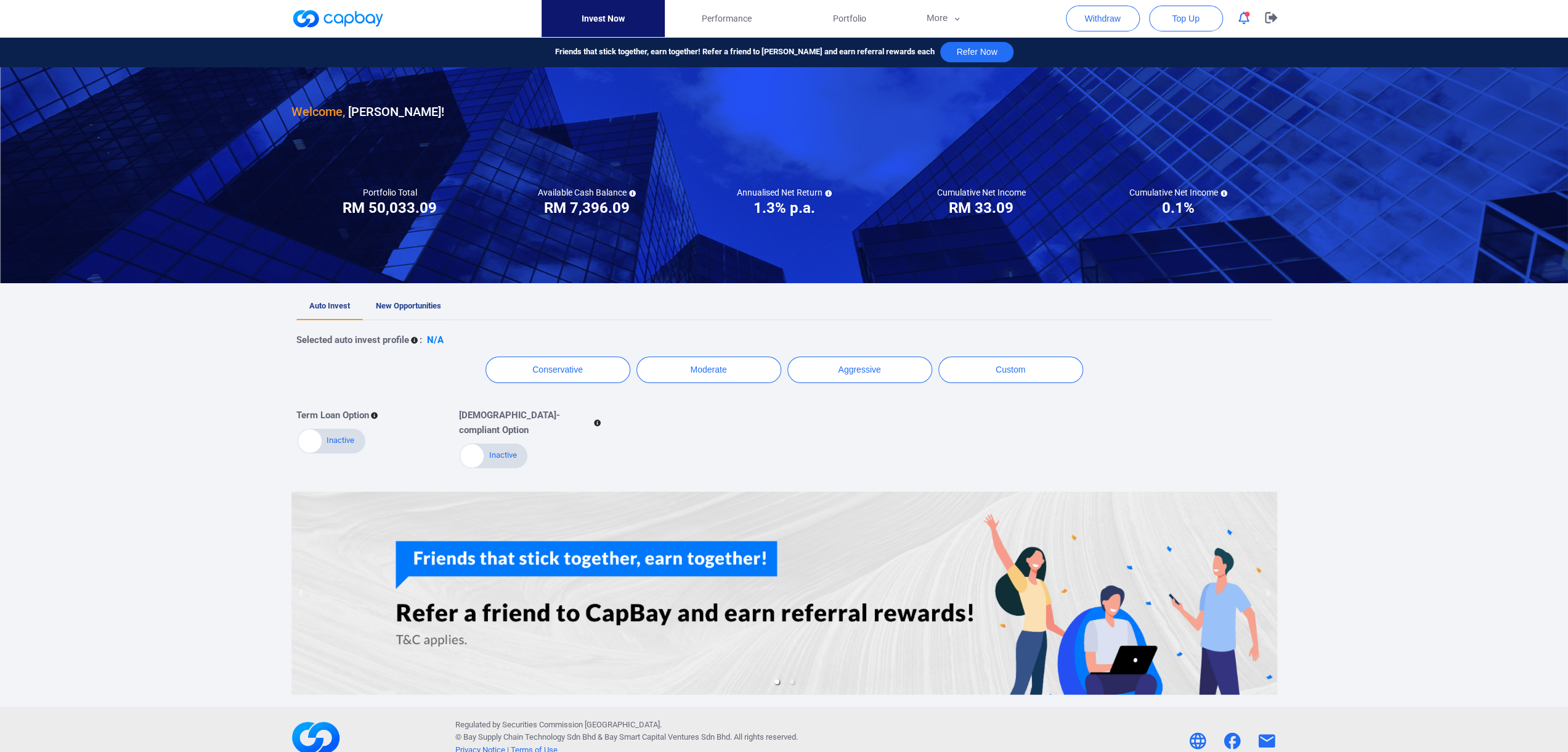
click at [411, 308] on span "New Opportunities" at bounding box center [408, 305] width 65 height 9
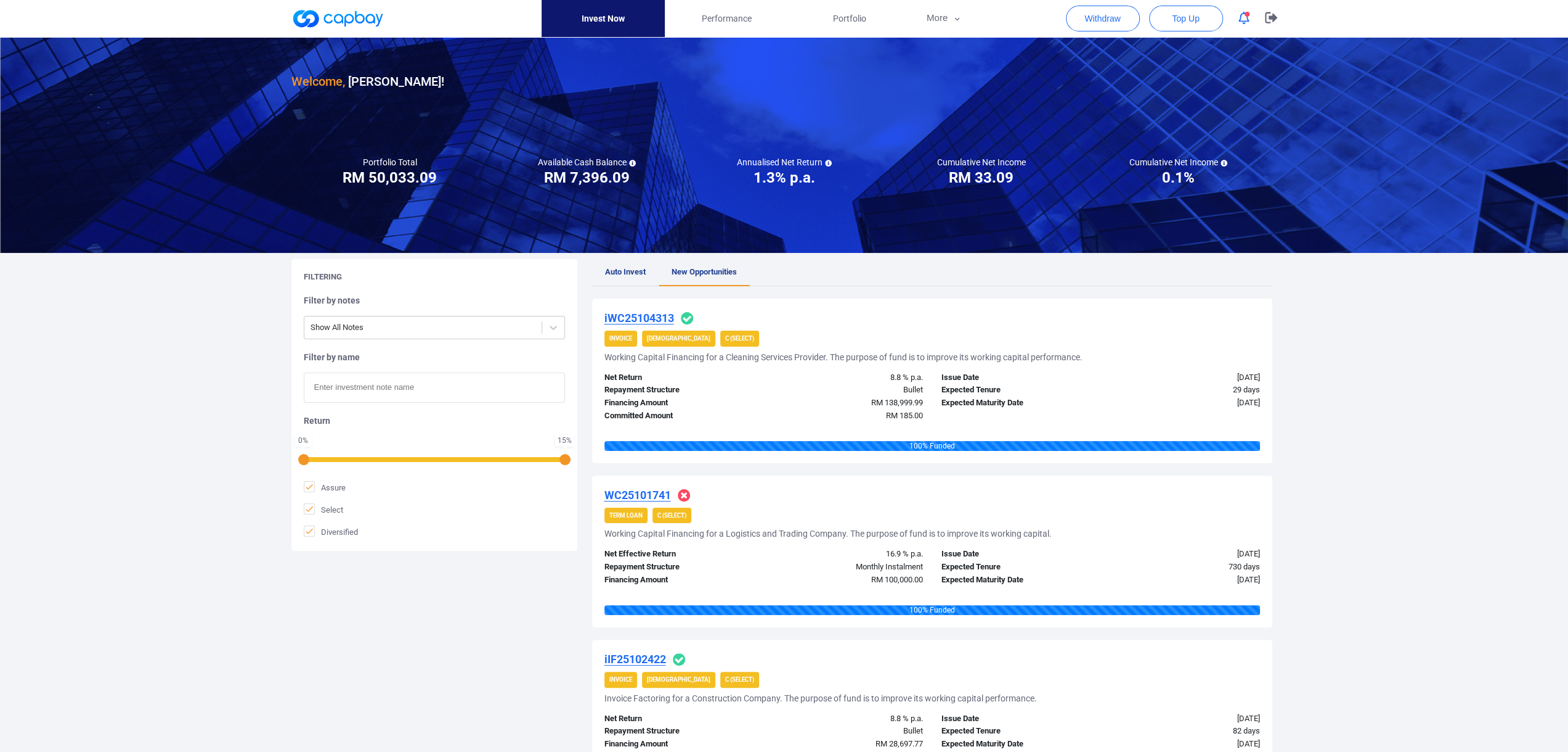
click at [617, 270] on span "Auto Invest" at bounding box center [626, 271] width 41 height 9
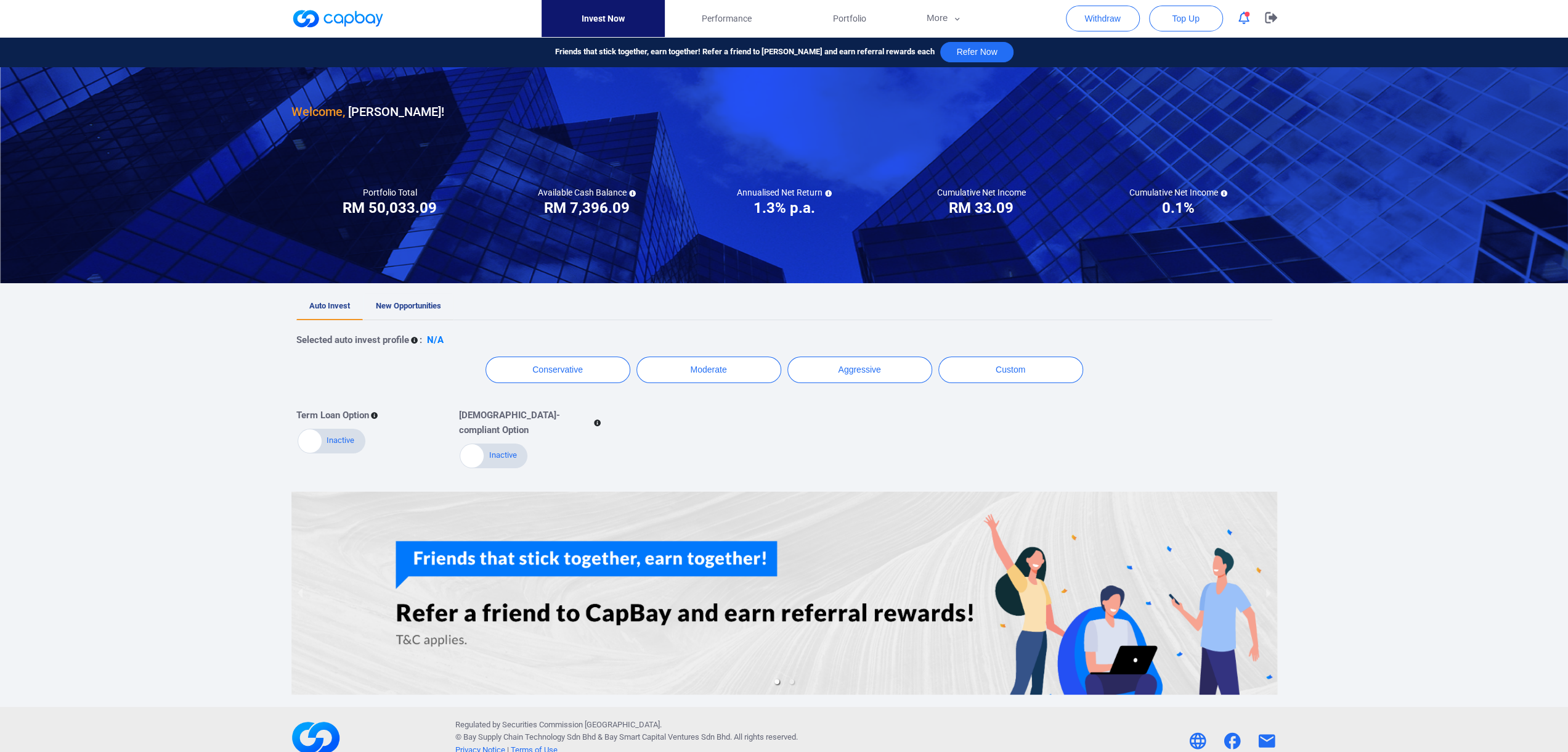
click at [405, 305] on span "New Opportunities" at bounding box center [408, 305] width 65 height 9
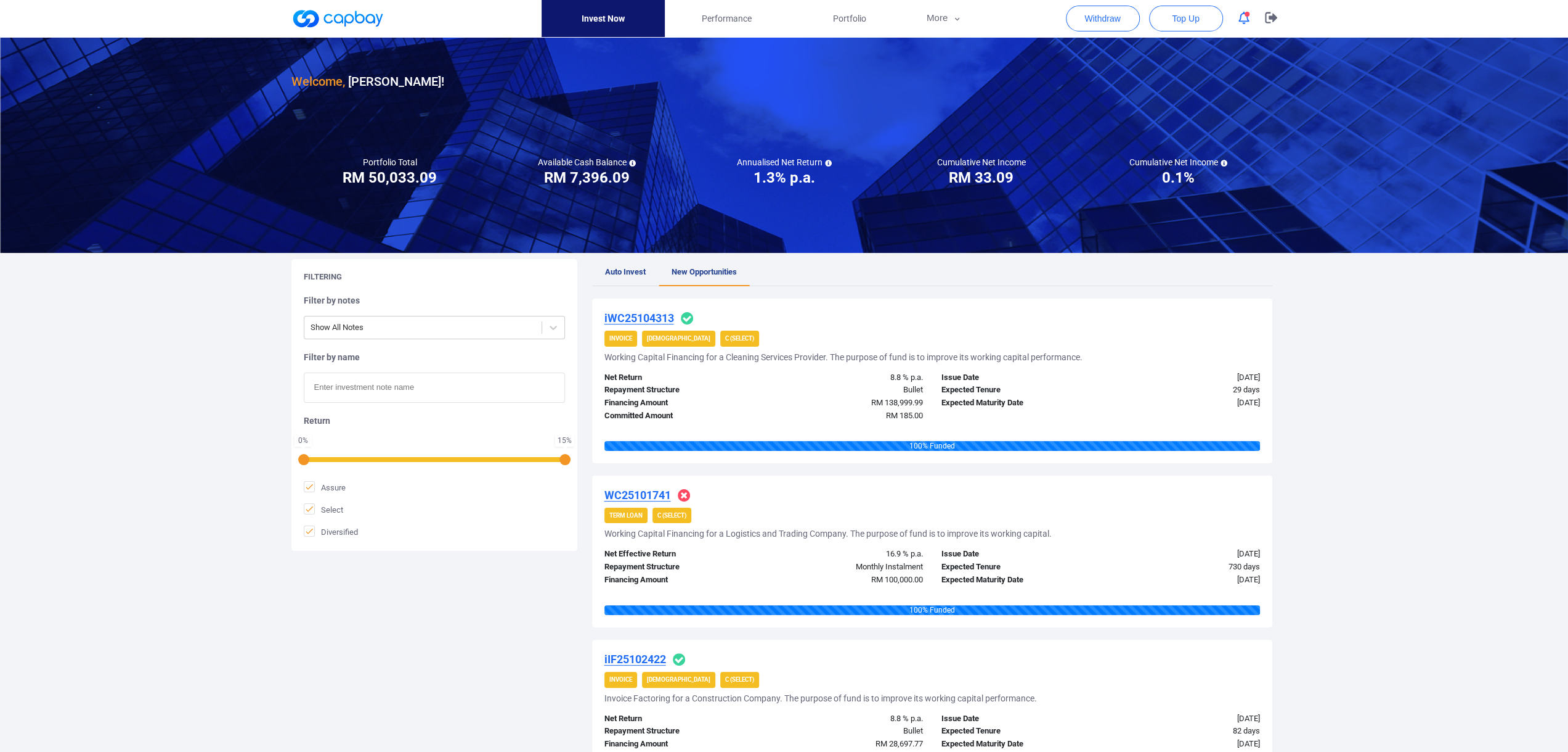
click at [611, 273] on span "Auto Invest" at bounding box center [626, 271] width 41 height 9
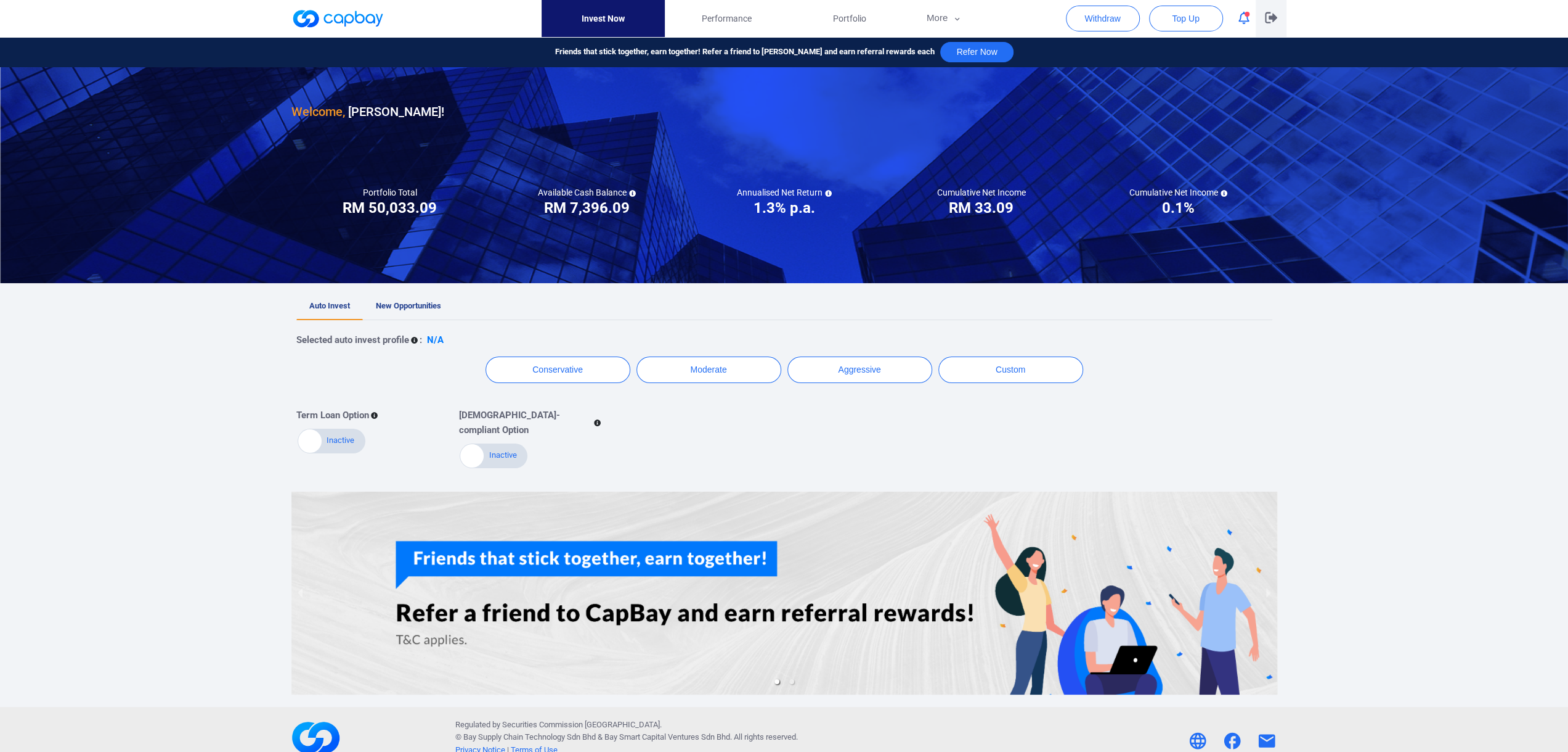
click at [1269, 20] on icon "button" at bounding box center [1271, 17] width 12 height 11
